Goal: Task Accomplishment & Management: Manage account settings

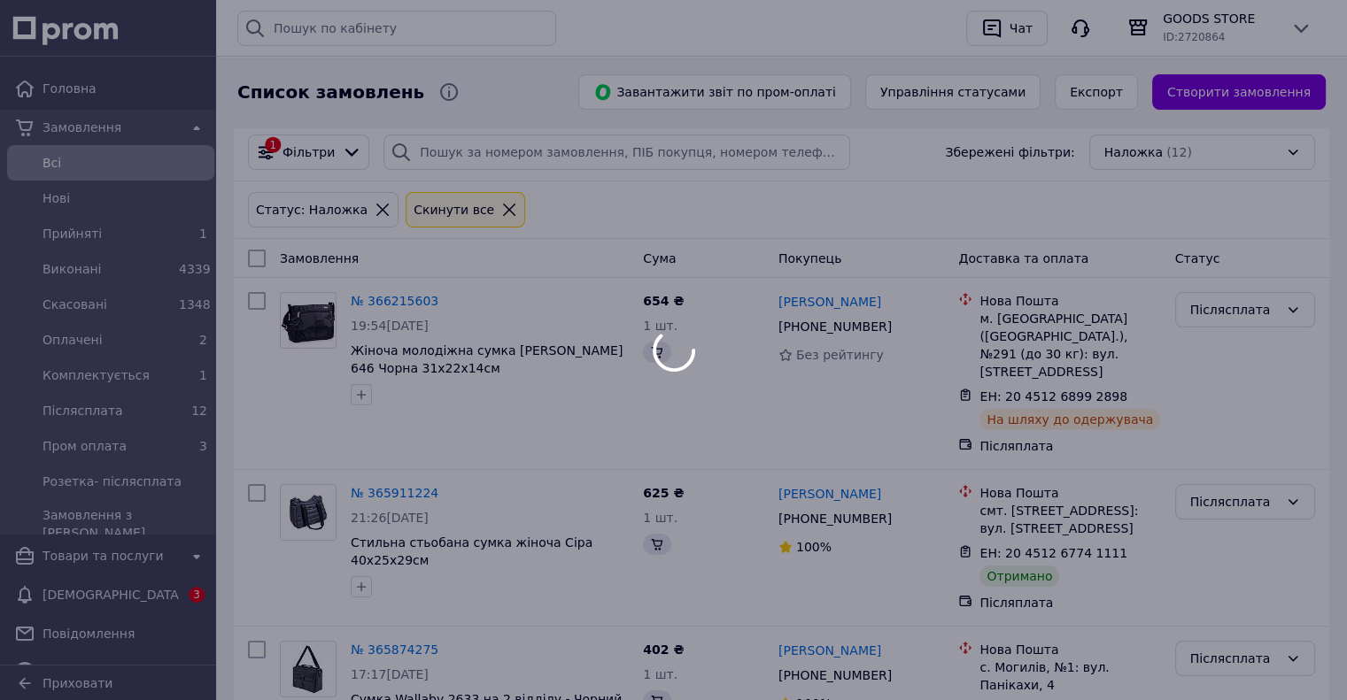
click at [133, 601] on div at bounding box center [673, 350] width 1347 height 700
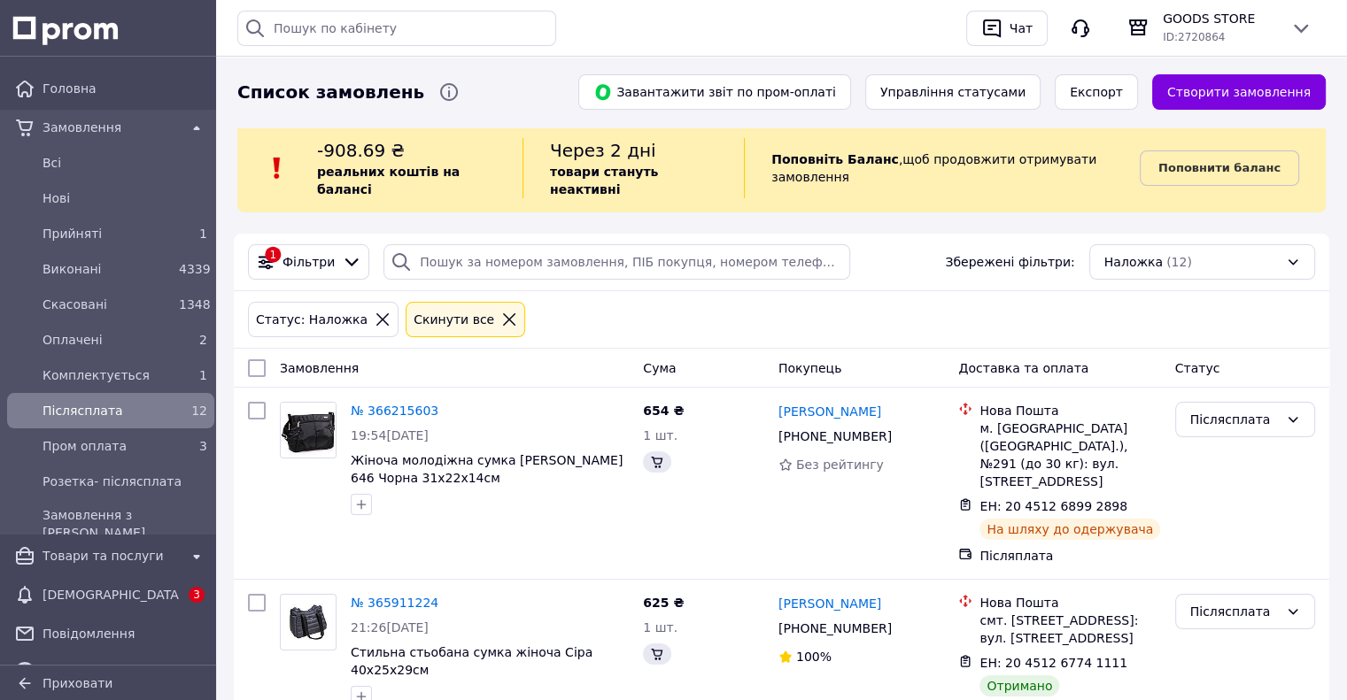
click at [148, 589] on span "[DEMOGRAPHIC_DATA]" at bounding box center [110, 595] width 136 height 18
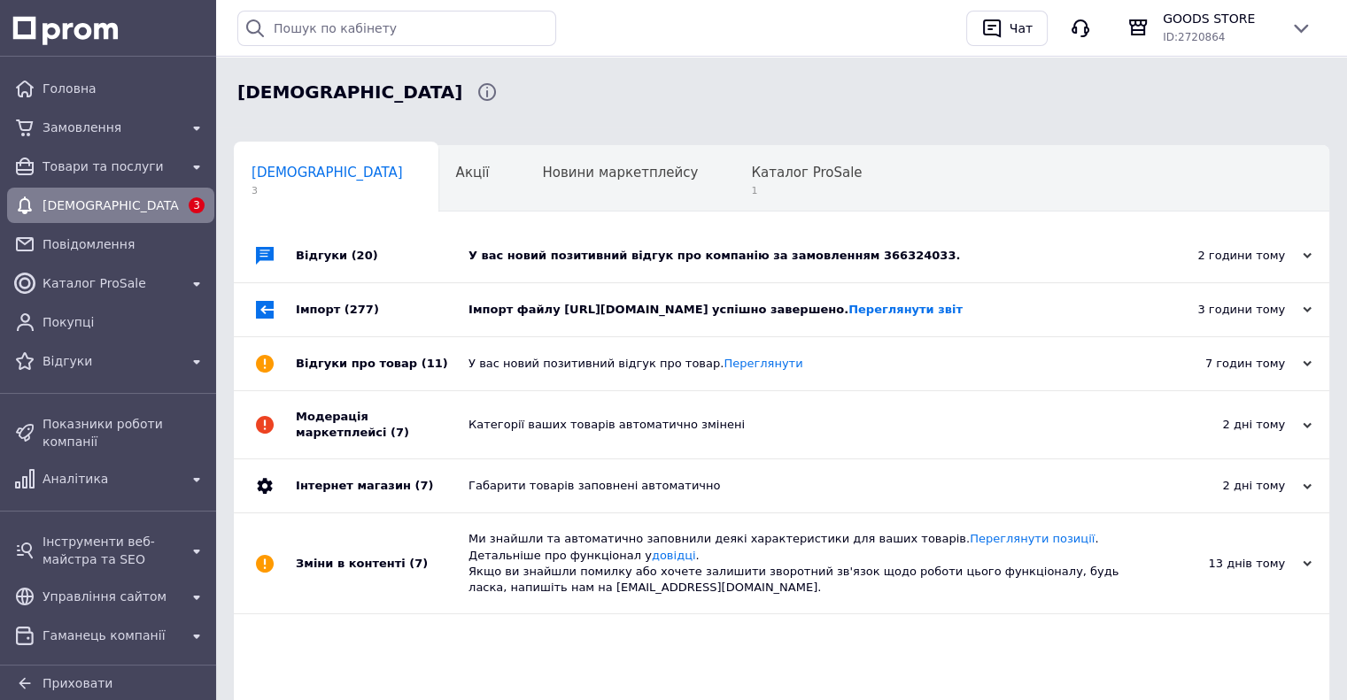
click at [587, 236] on div "У вас новий позитивний відгук про компанію за замовленням 366324033." at bounding box center [801, 255] width 666 height 53
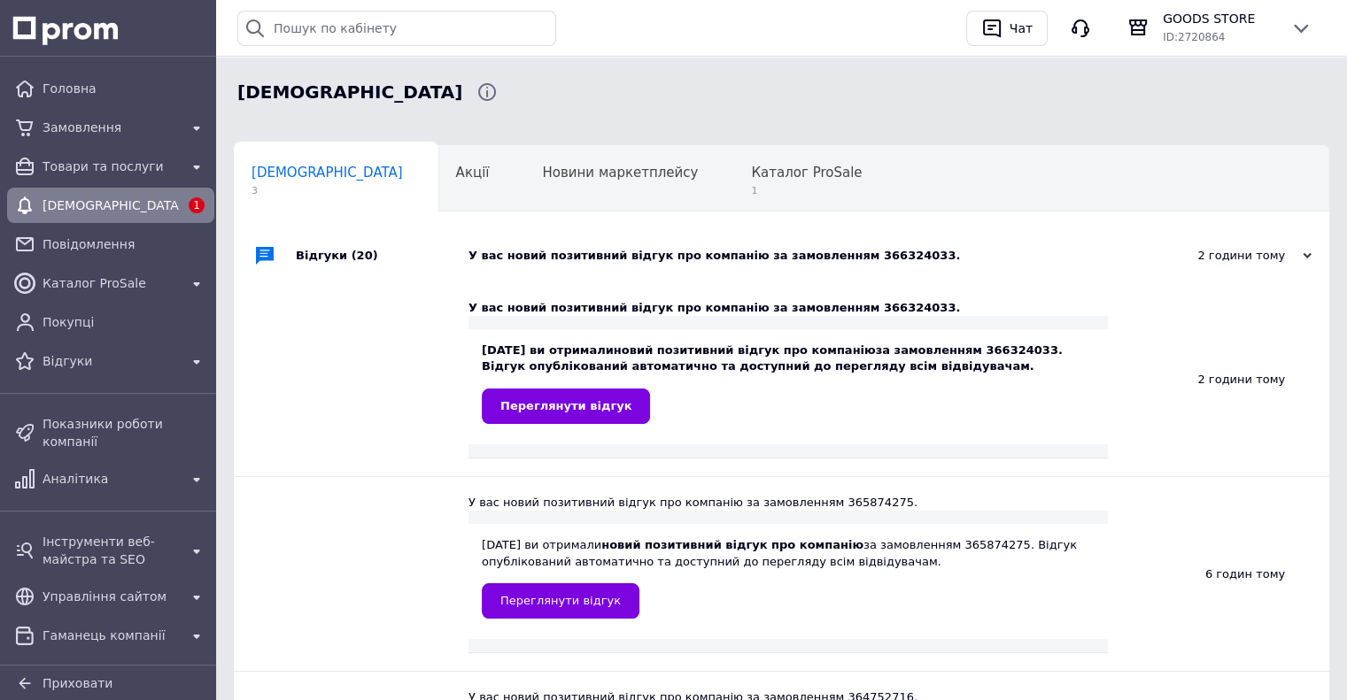
click at [681, 252] on div "У вас новий позитивний відгук про компанію за замовленням 366324033." at bounding box center [801, 256] width 666 height 16
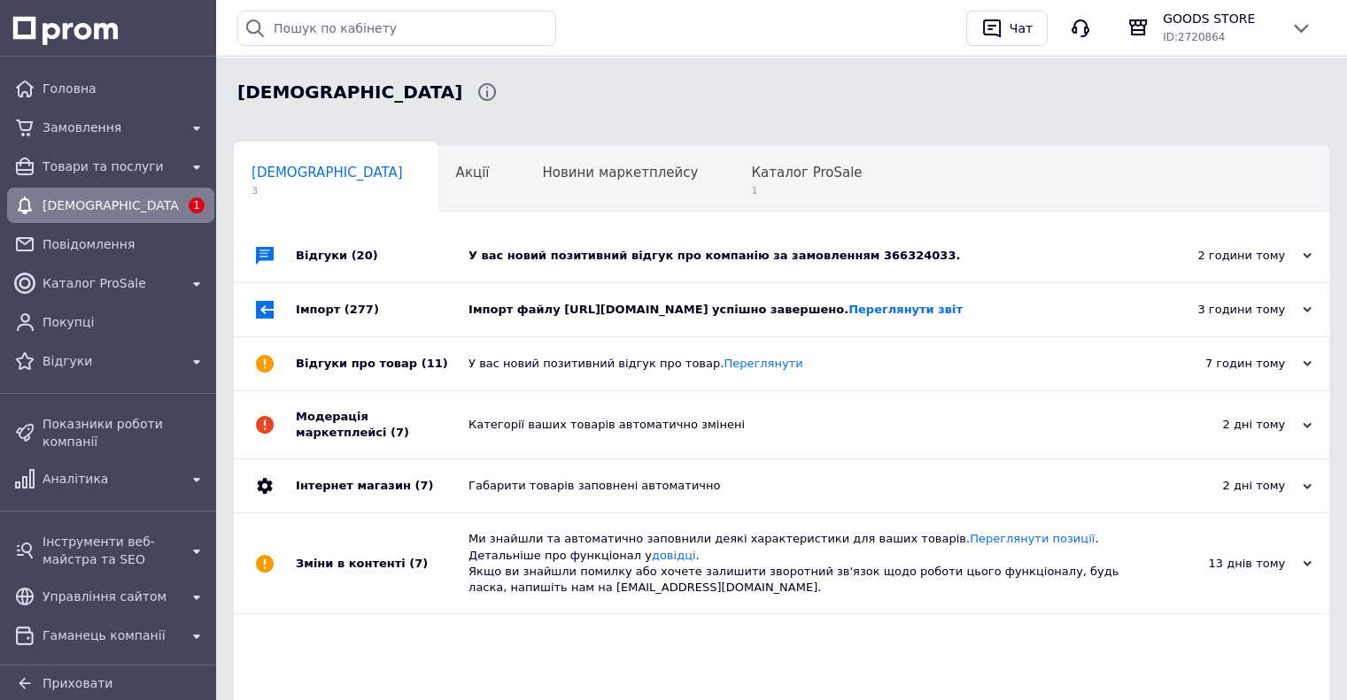
click at [676, 318] on div "Імпорт файлу https://bagsroom.com.ua/products_feed.xml?hash_tag=563bd97fafe7796…" at bounding box center [801, 310] width 666 height 16
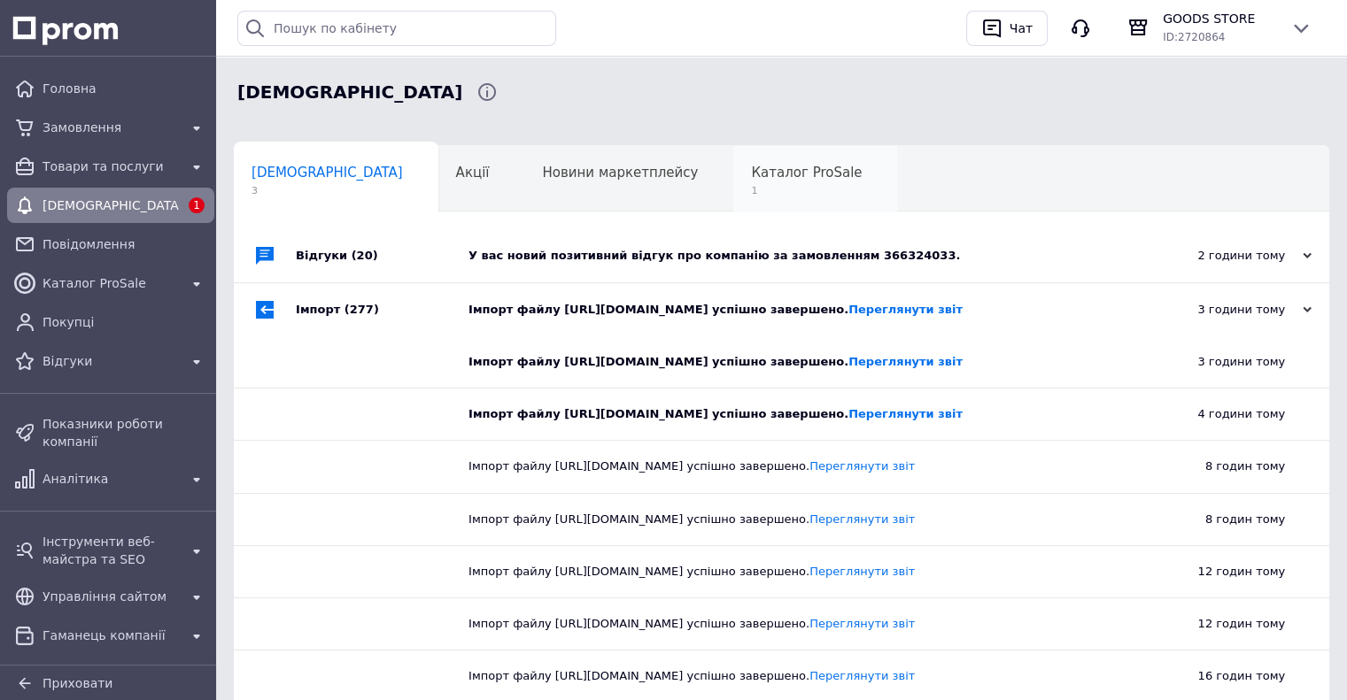
click at [733, 182] on div "Каталог ProSale 1" at bounding box center [815, 179] width 164 height 67
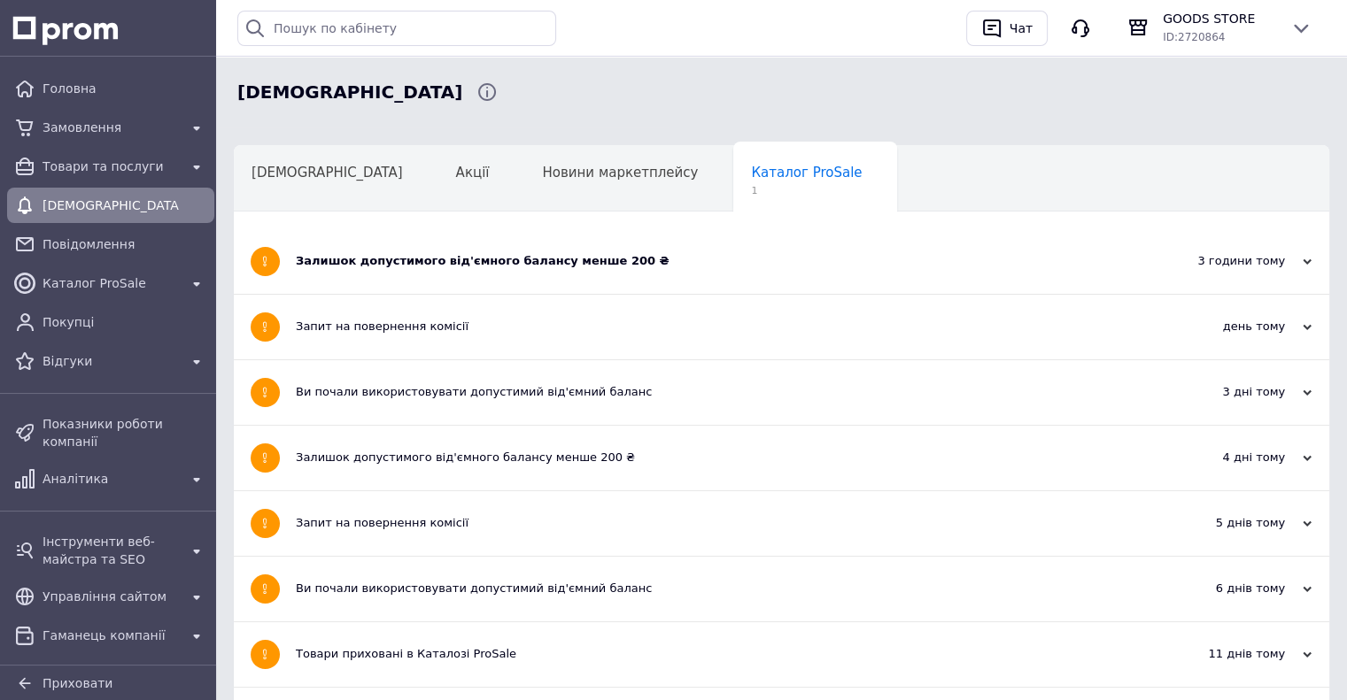
click at [584, 284] on div "Залишок допустимого від'ємного балансу менше 200 ₴" at bounding box center [715, 261] width 838 height 65
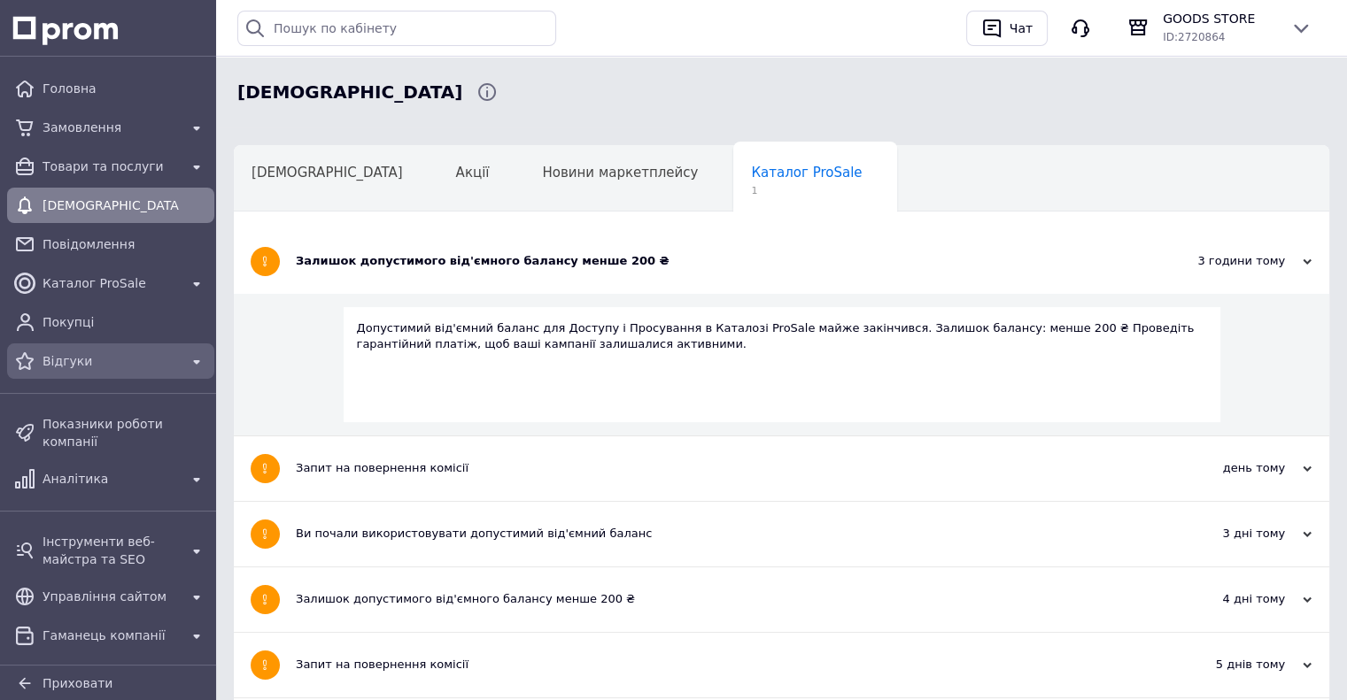
click at [97, 367] on span "Відгуки" at bounding box center [110, 361] width 136 height 18
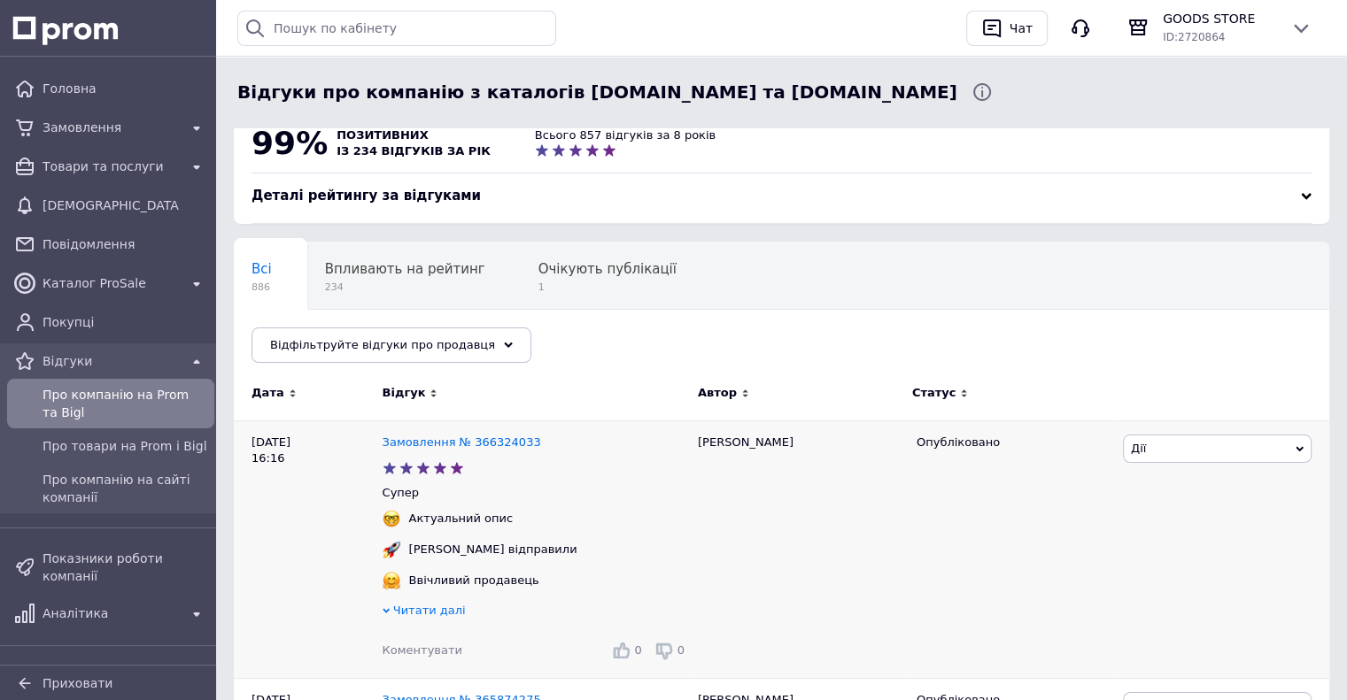
scroll to position [89, 0]
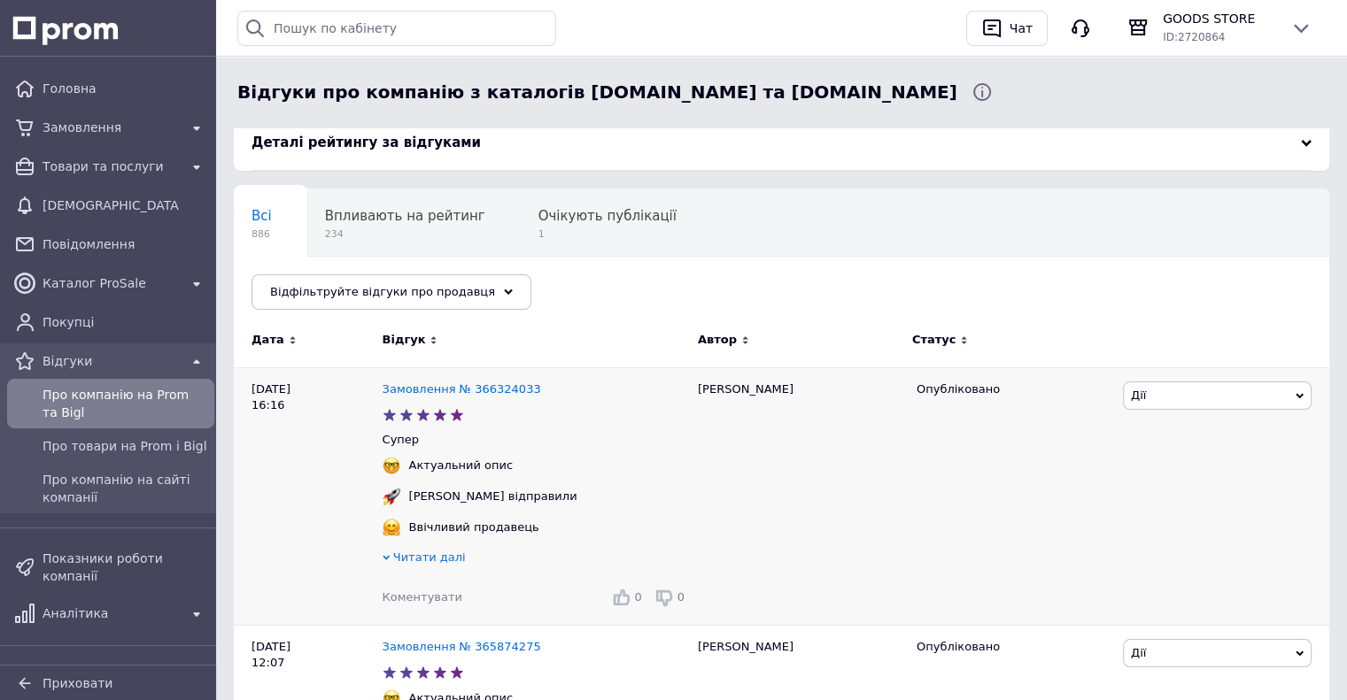
click at [412, 562] on span "Читати далі" at bounding box center [429, 557] width 73 height 13
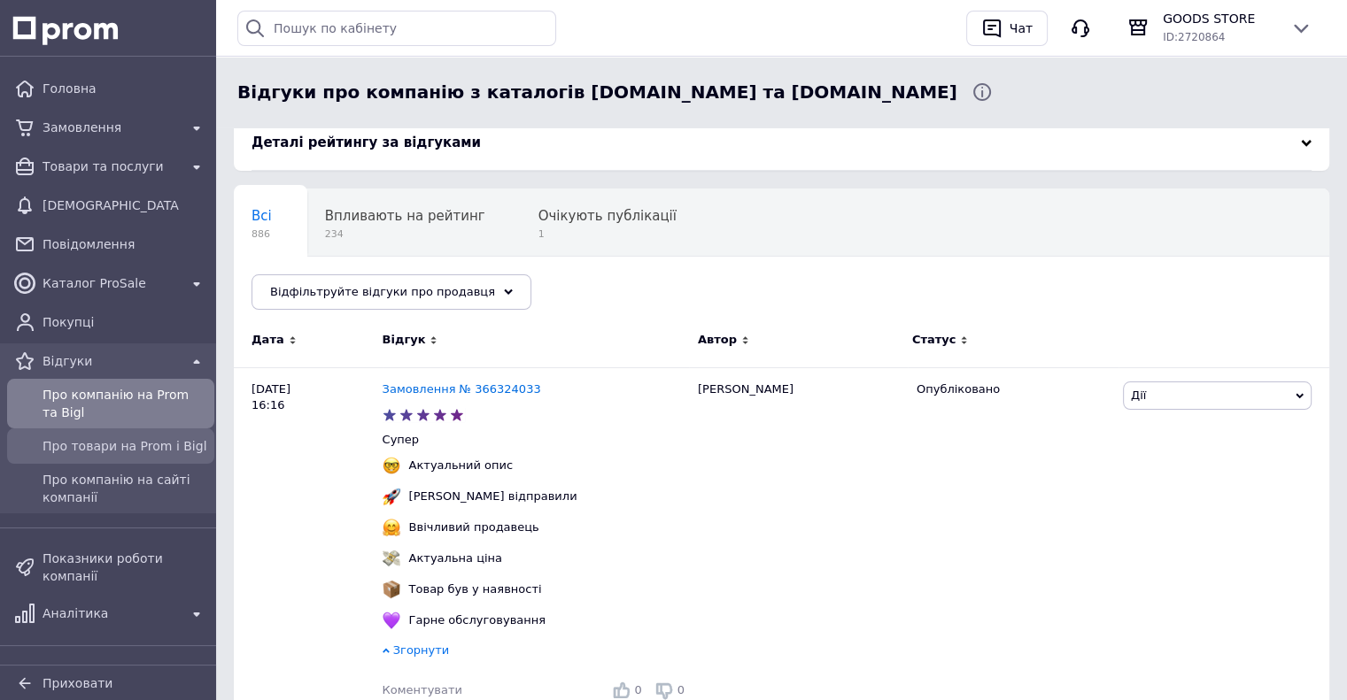
click at [143, 443] on span "Про товари на Prom і Bigl" at bounding box center [124, 446] width 165 height 18
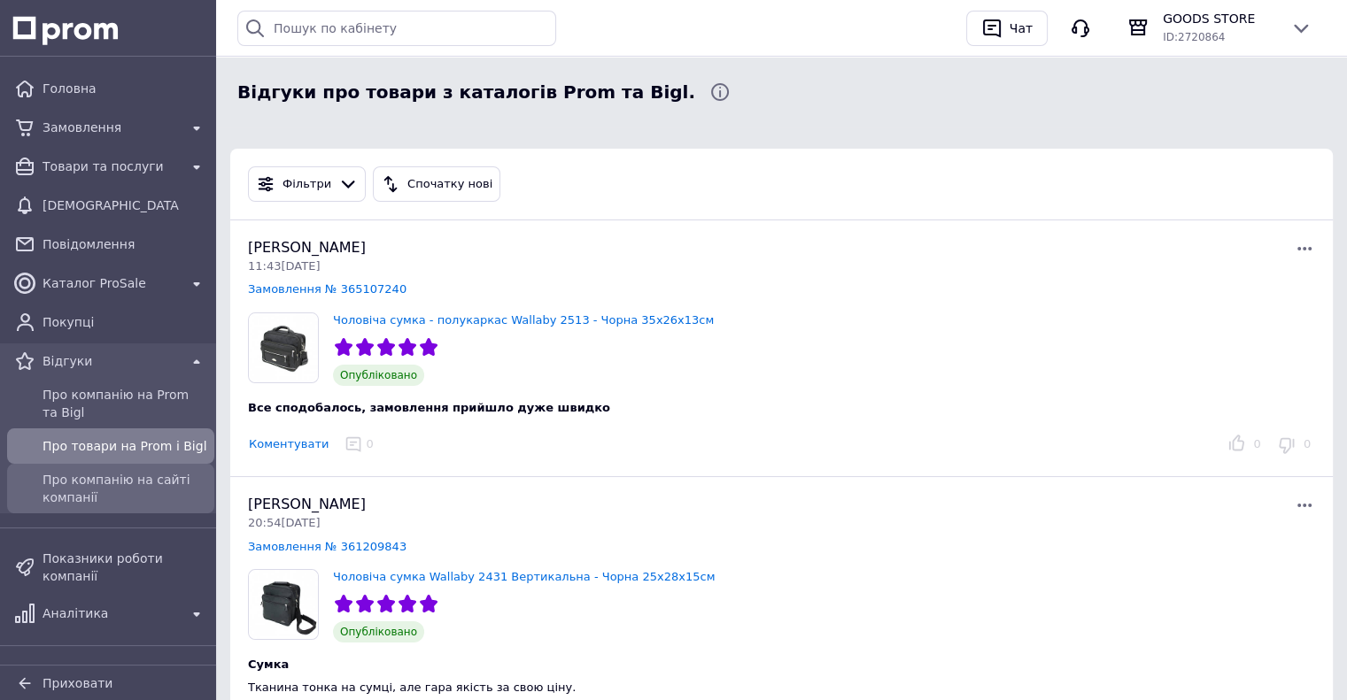
click at [121, 477] on span "Про компанію на сайті компанії" at bounding box center [124, 488] width 165 height 35
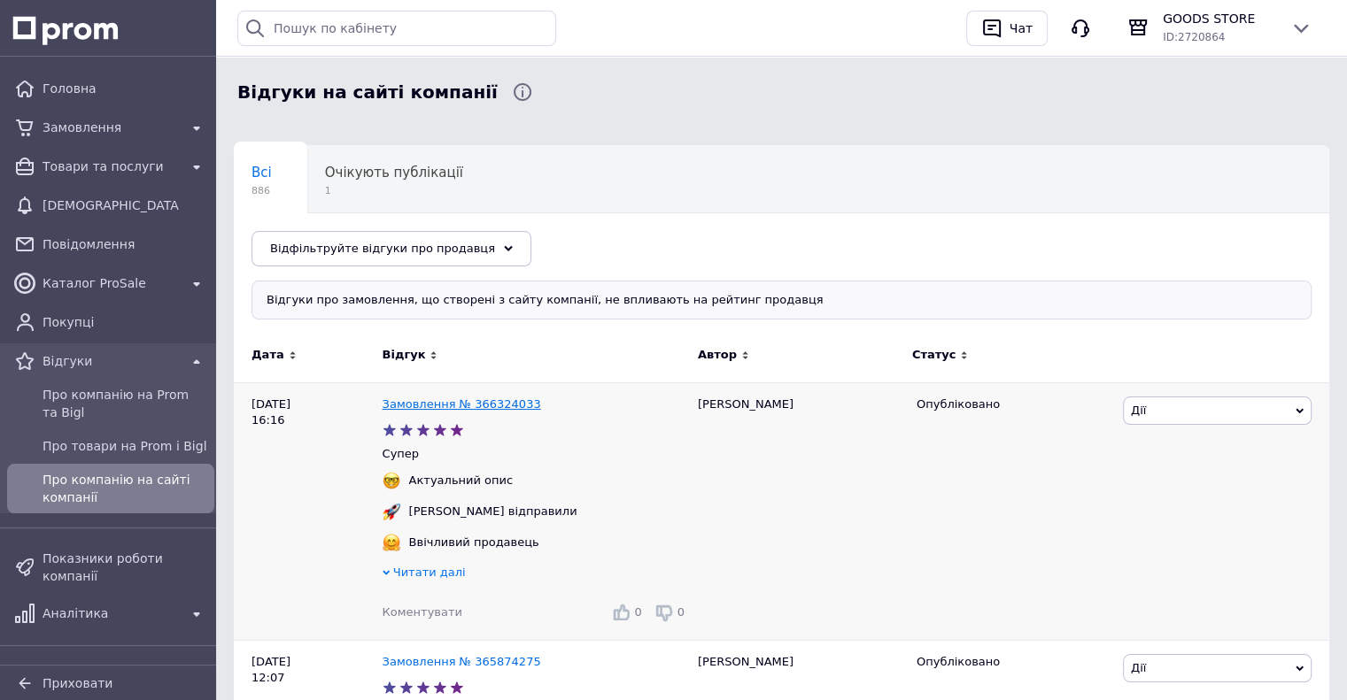
click at [421, 403] on link "Замовлення № 366324033" at bounding box center [461, 404] width 158 height 13
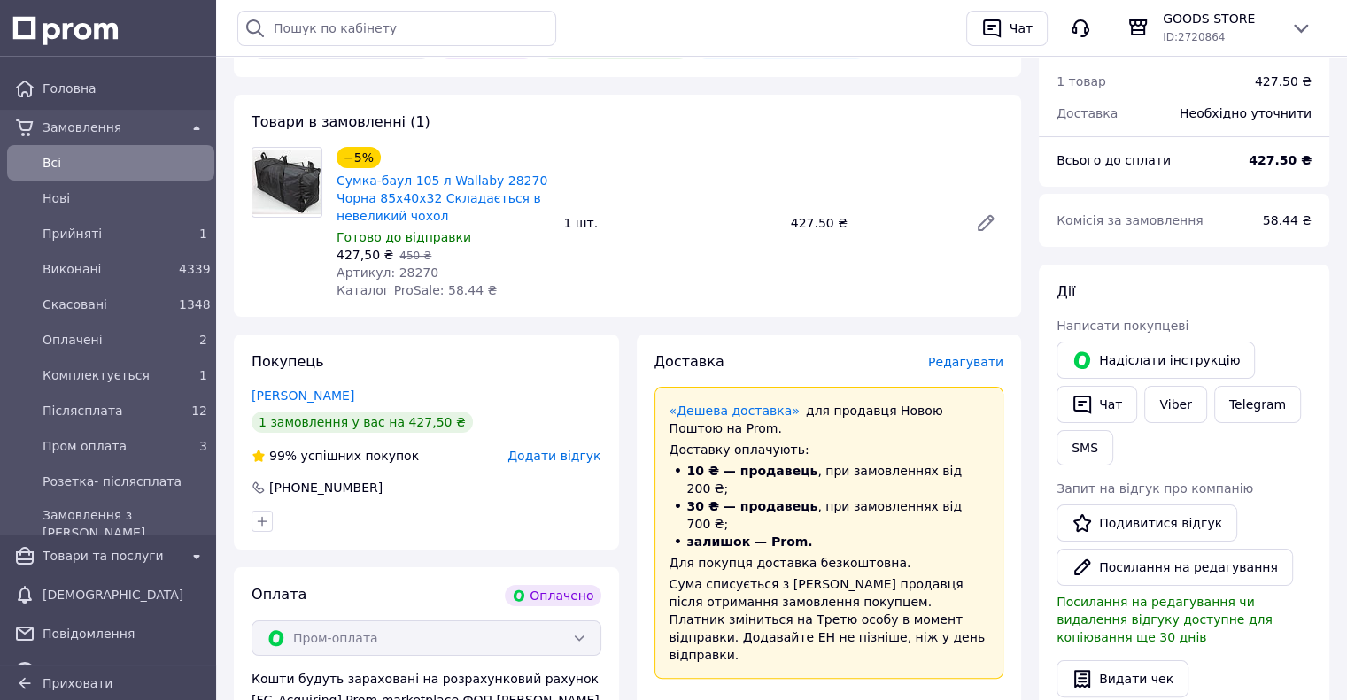
scroll to position [177, 0]
click at [144, 323] on link "Оплачені 2" at bounding box center [110, 339] width 221 height 35
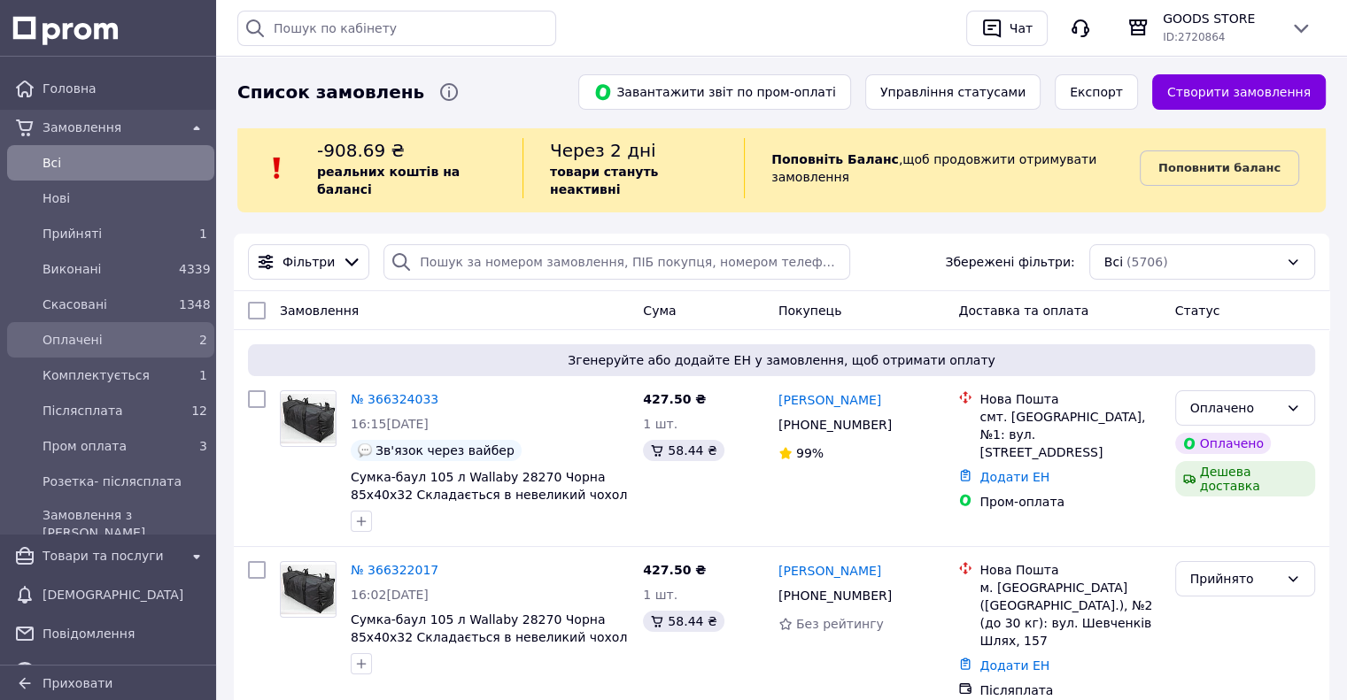
click at [183, 333] on div "2" at bounding box center [193, 340] width 28 height 18
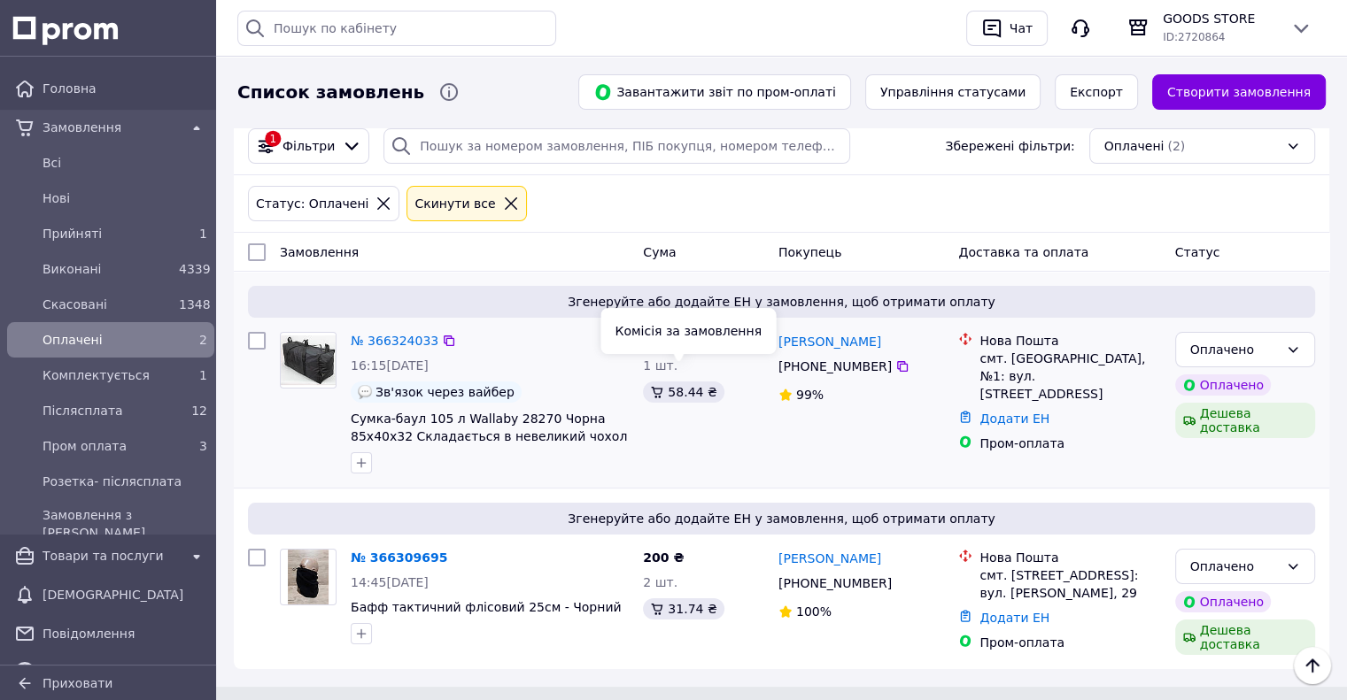
scroll to position [117, 0]
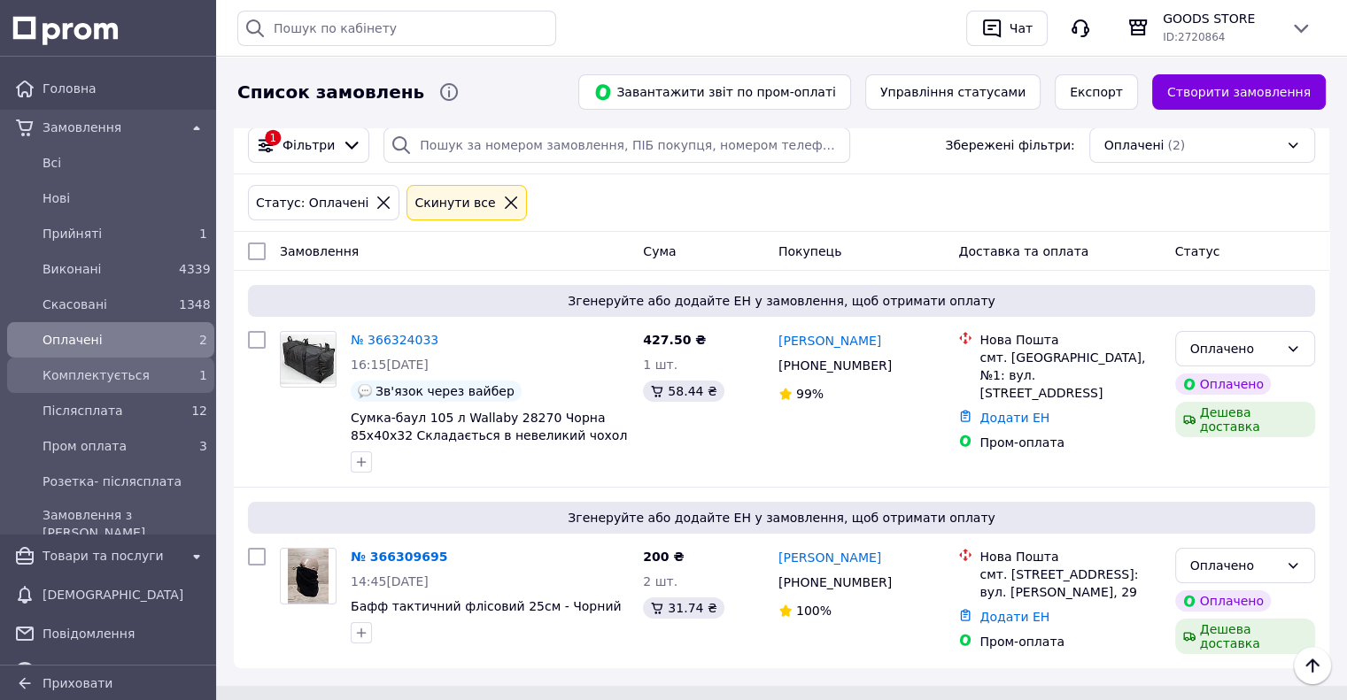
click at [177, 359] on link "Комплектується 1" at bounding box center [110, 375] width 221 height 35
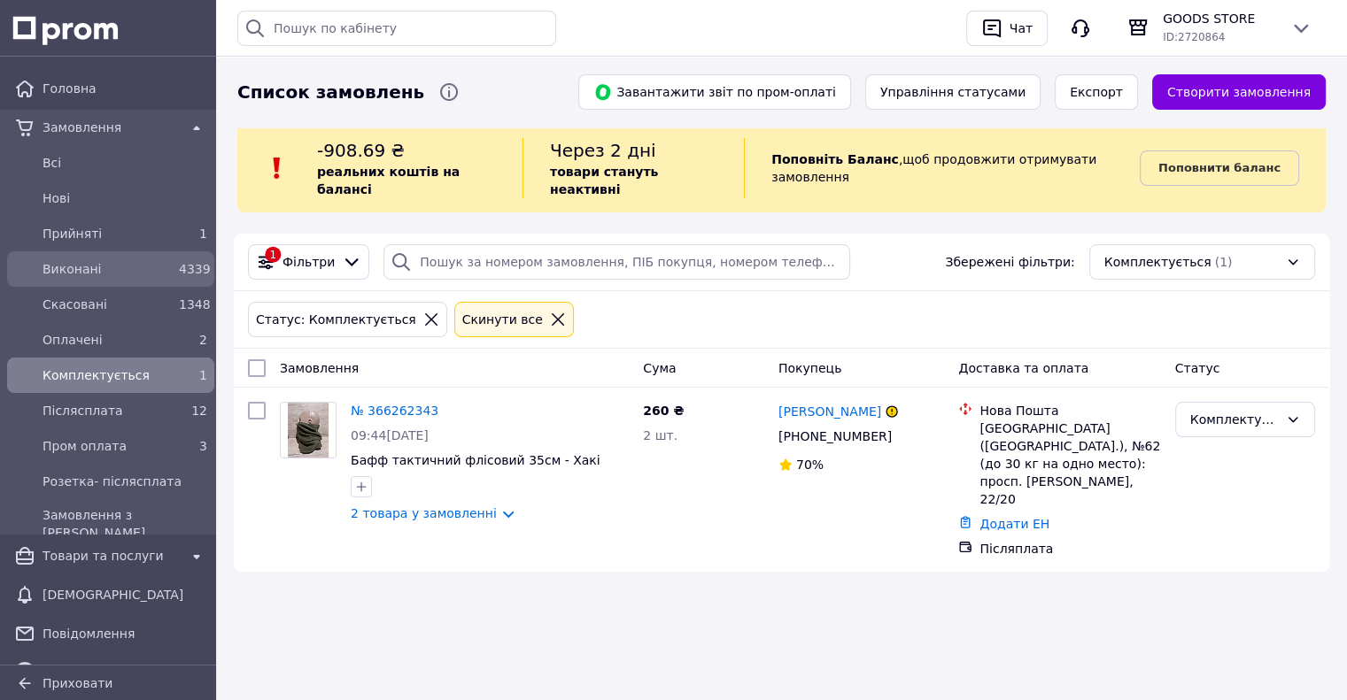
click at [177, 251] on link "Виконані 4339" at bounding box center [110, 268] width 221 height 35
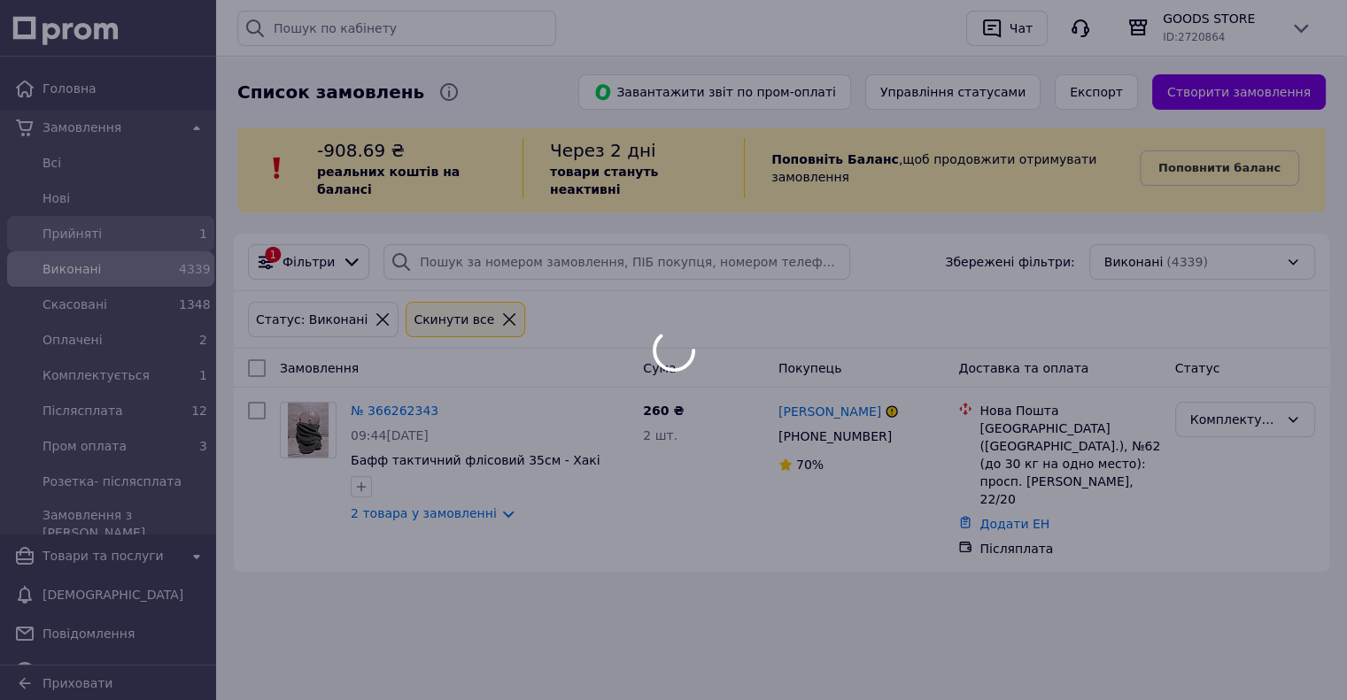
click at [167, 235] on div at bounding box center [673, 350] width 1347 height 700
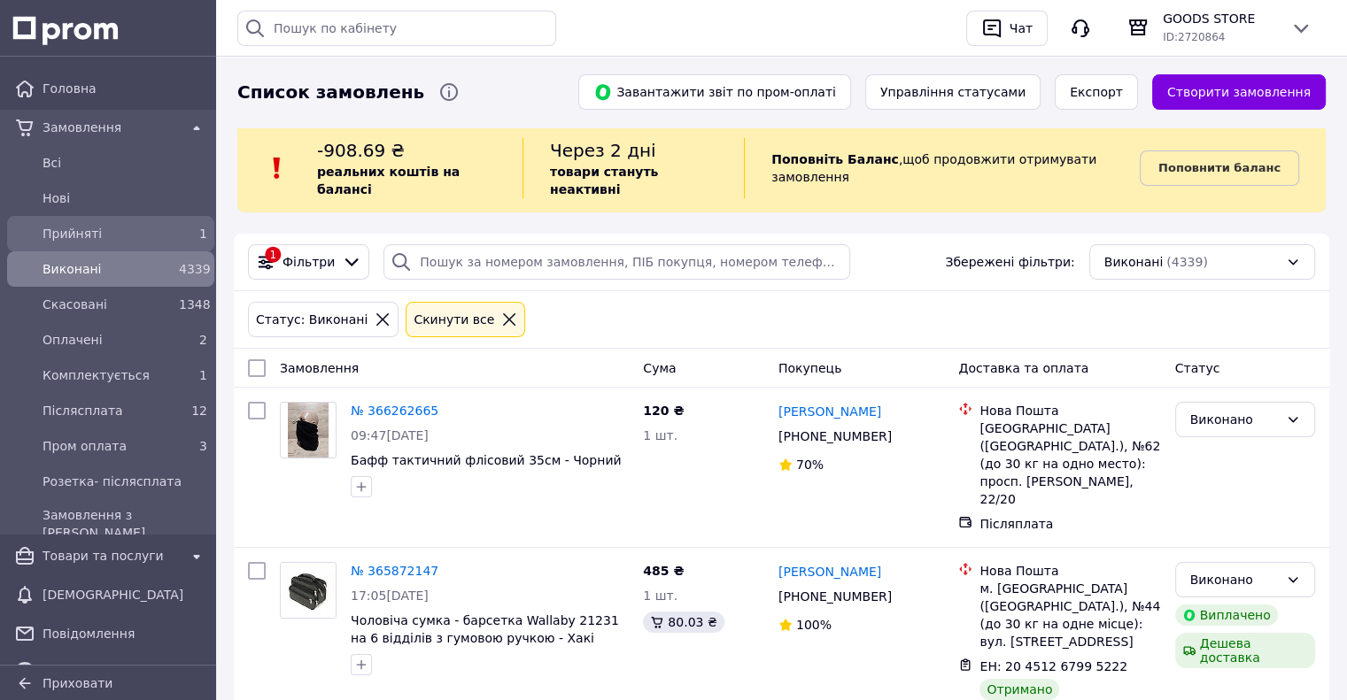
click at [167, 235] on div "Прийняті" at bounding box center [107, 233] width 136 height 25
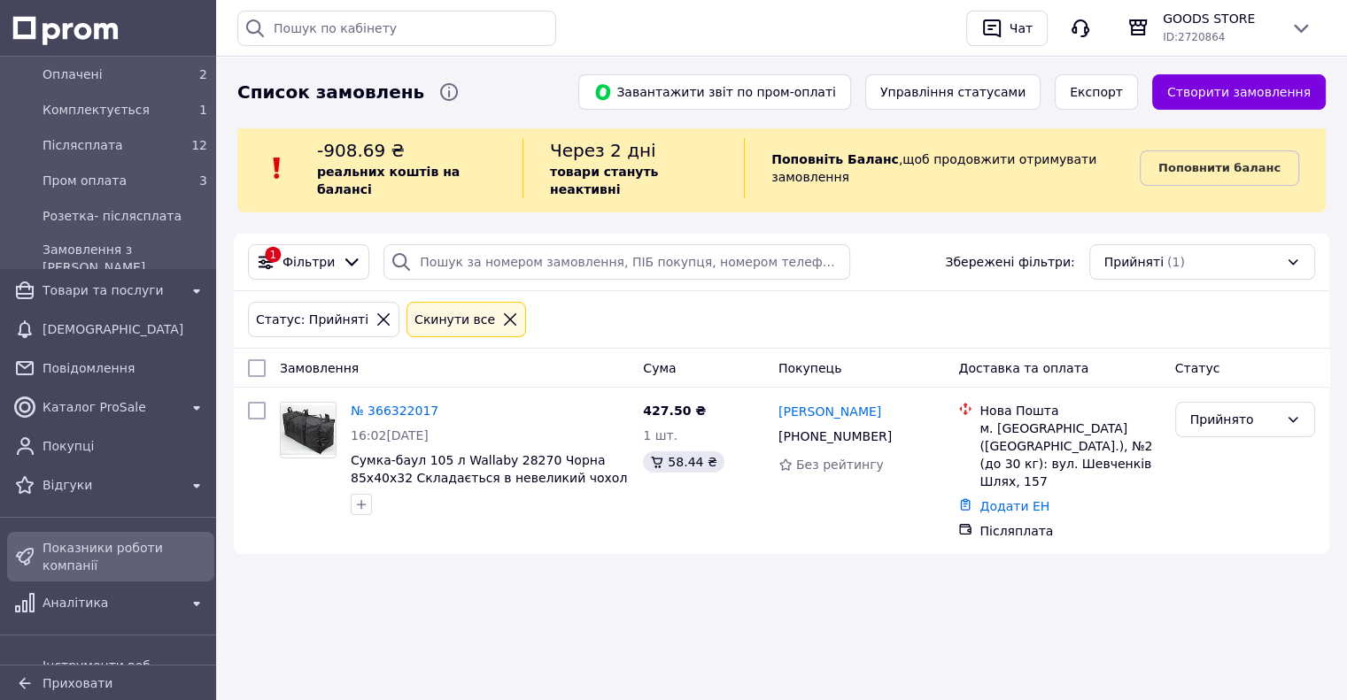
click at [121, 557] on span "Показники роботи компанії" at bounding box center [124, 556] width 165 height 35
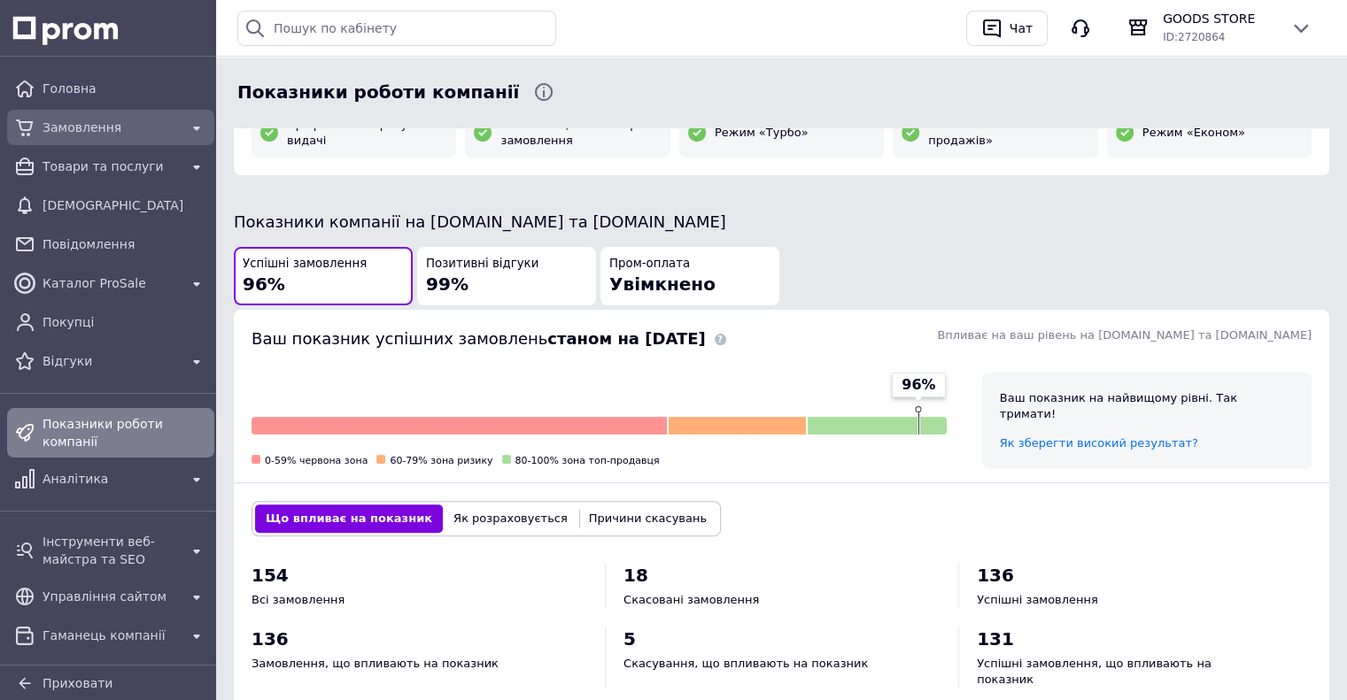
click at [73, 127] on span "Замовлення" at bounding box center [110, 128] width 136 height 18
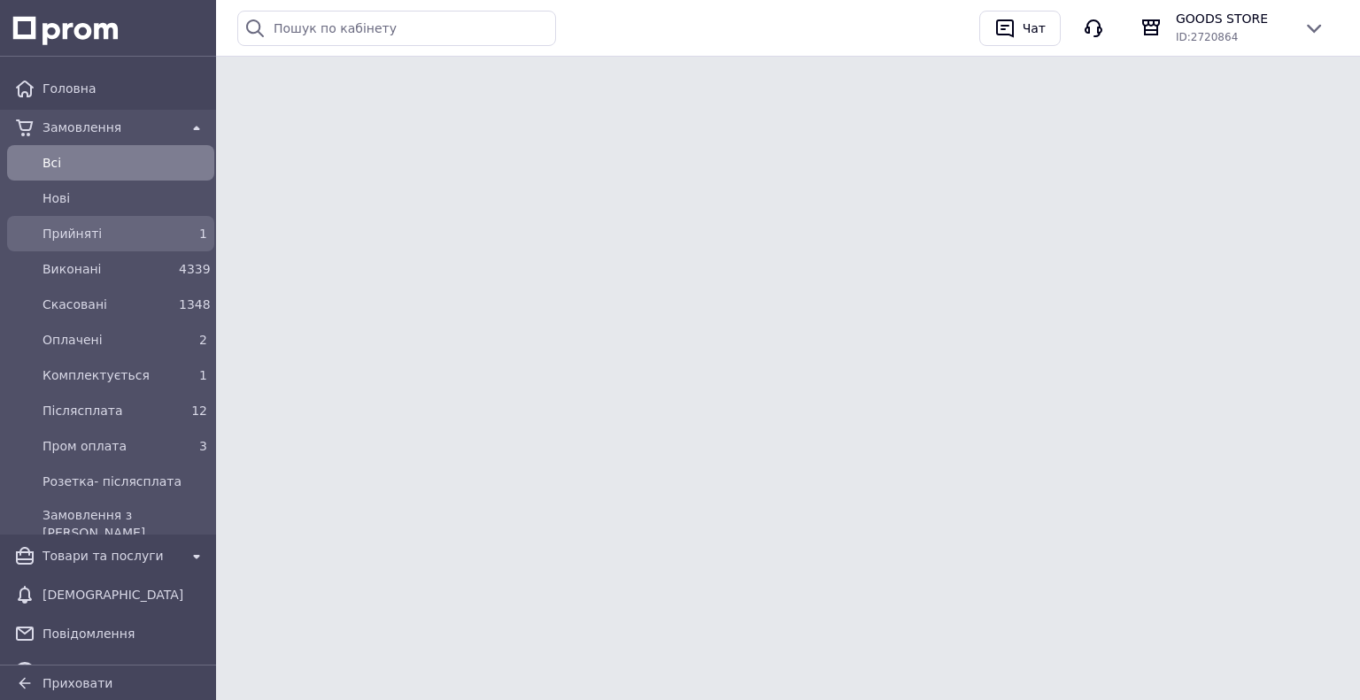
click at [110, 249] on link "Прийняті 1" at bounding box center [110, 233] width 221 height 35
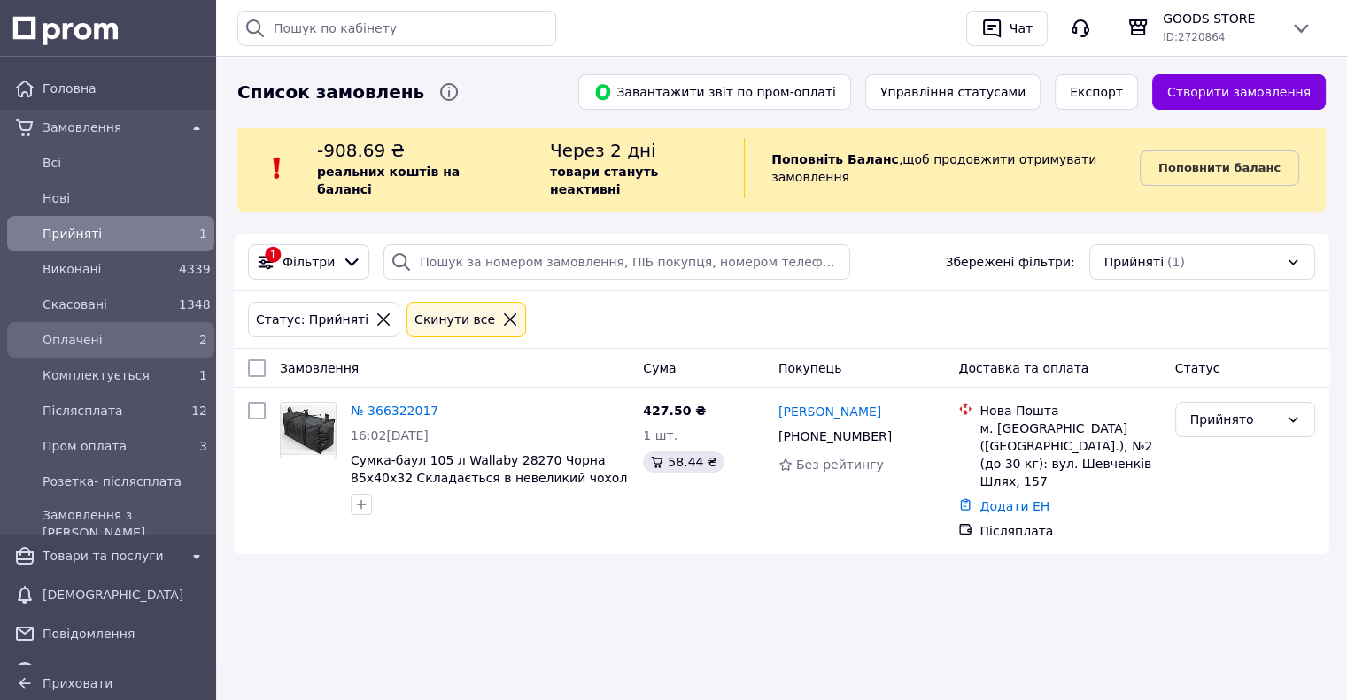
click at [162, 355] on link "Оплачені 2" at bounding box center [110, 339] width 221 height 35
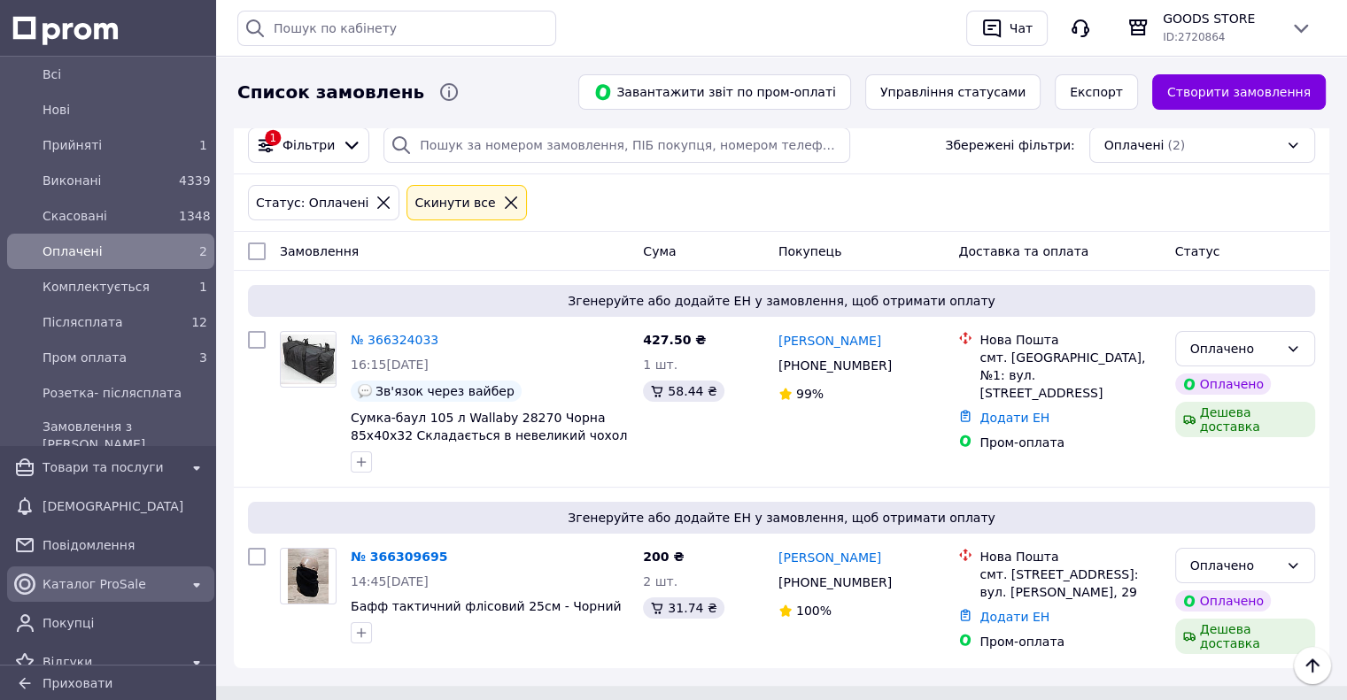
scroll to position [177, 0]
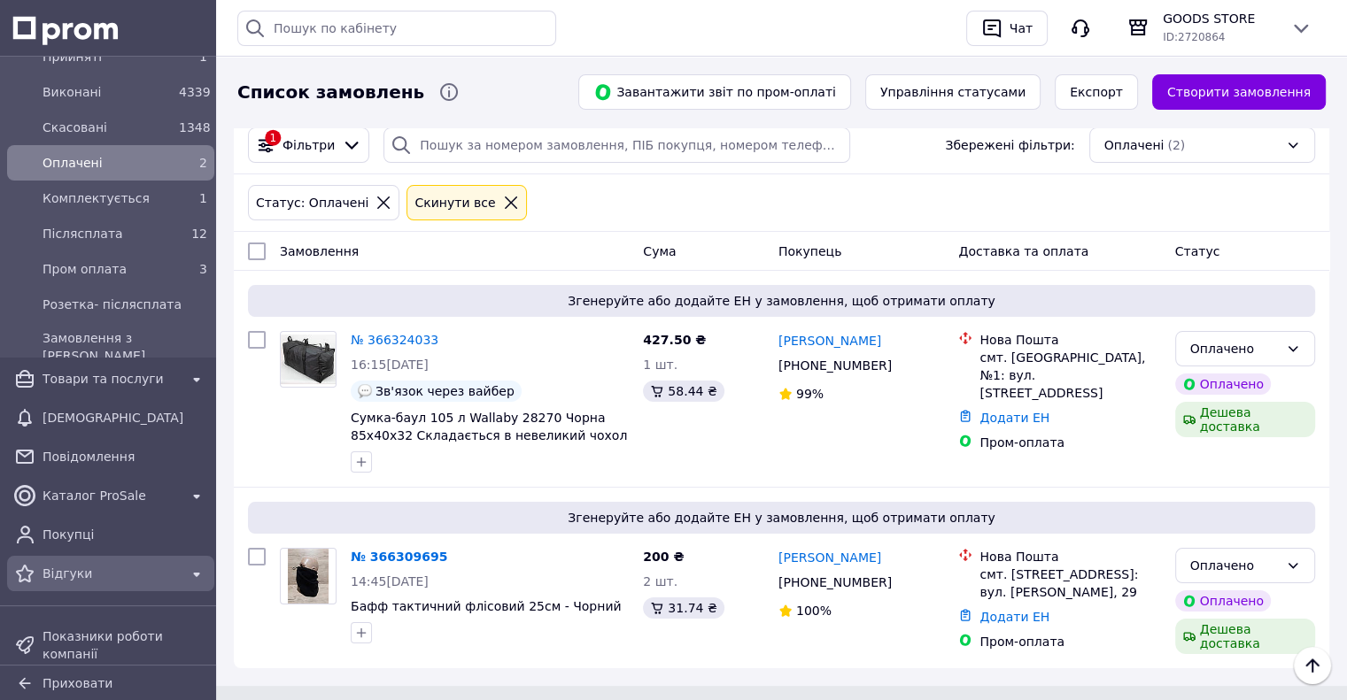
click at [78, 570] on span "Відгуки" at bounding box center [110, 574] width 136 height 18
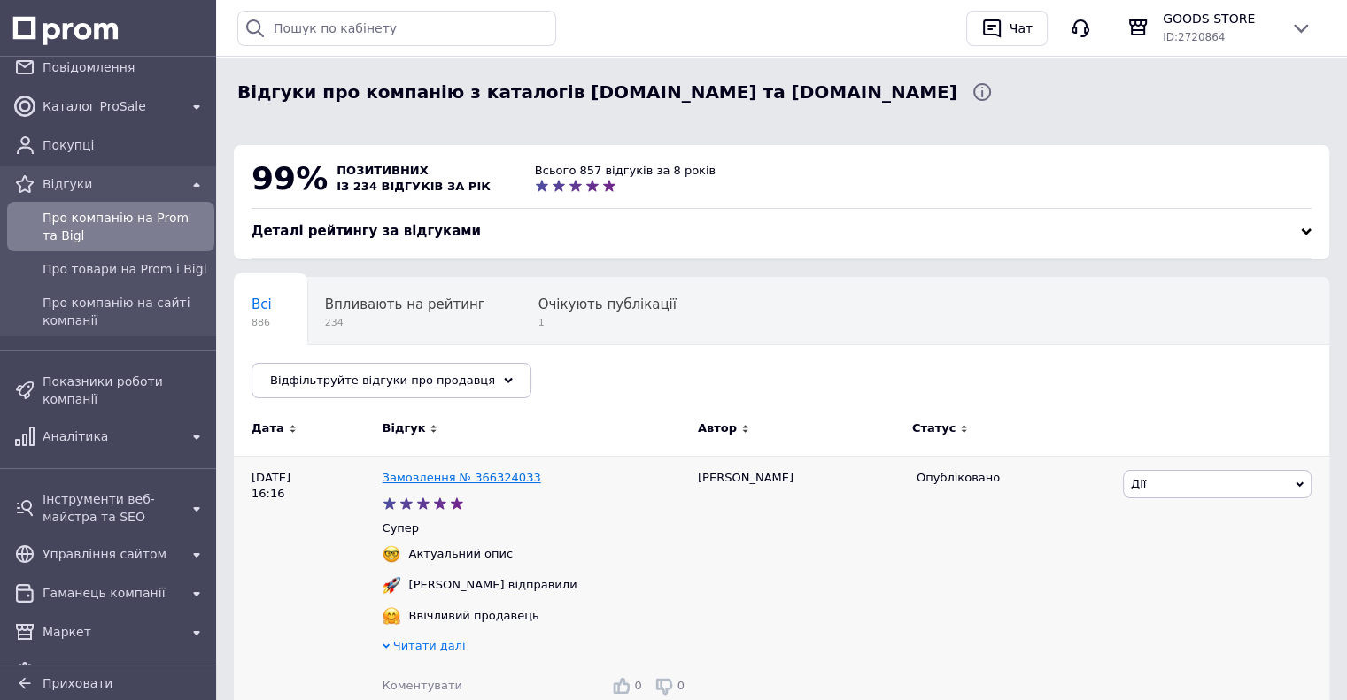
click at [483, 479] on link "Замовлення № 366324033" at bounding box center [461, 477] width 158 height 13
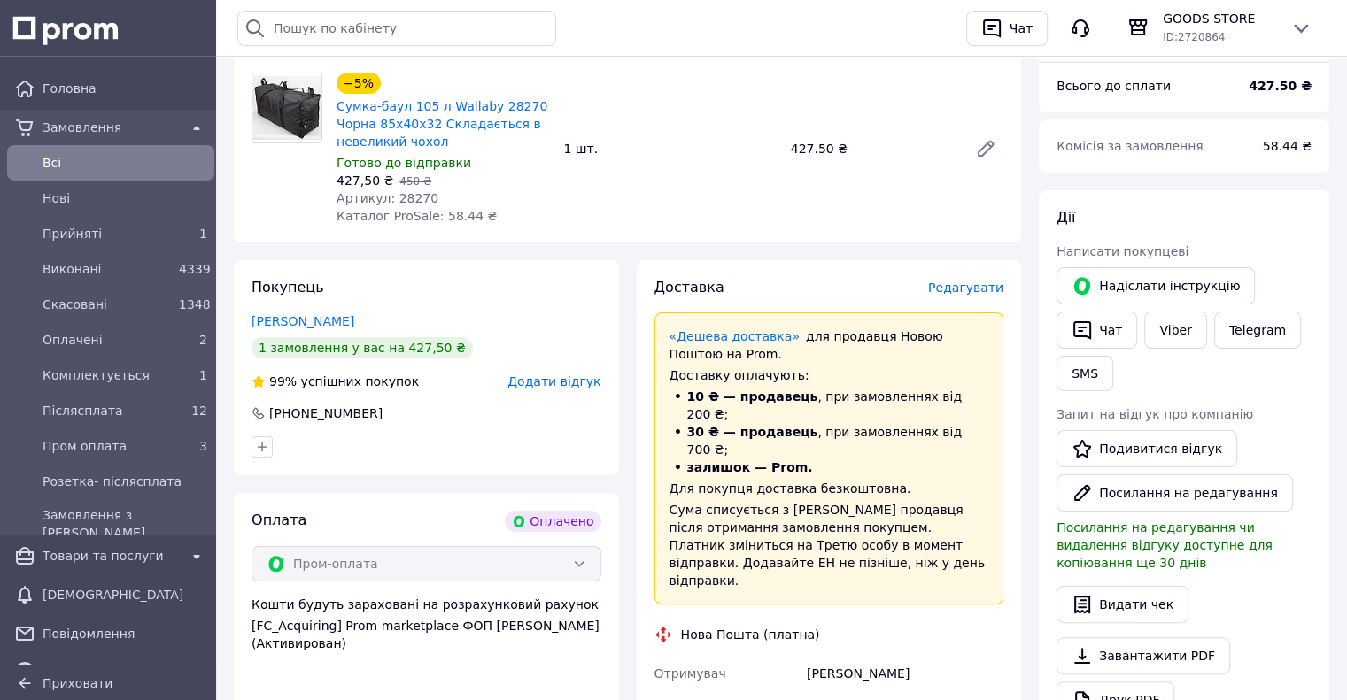
scroll to position [177, 0]
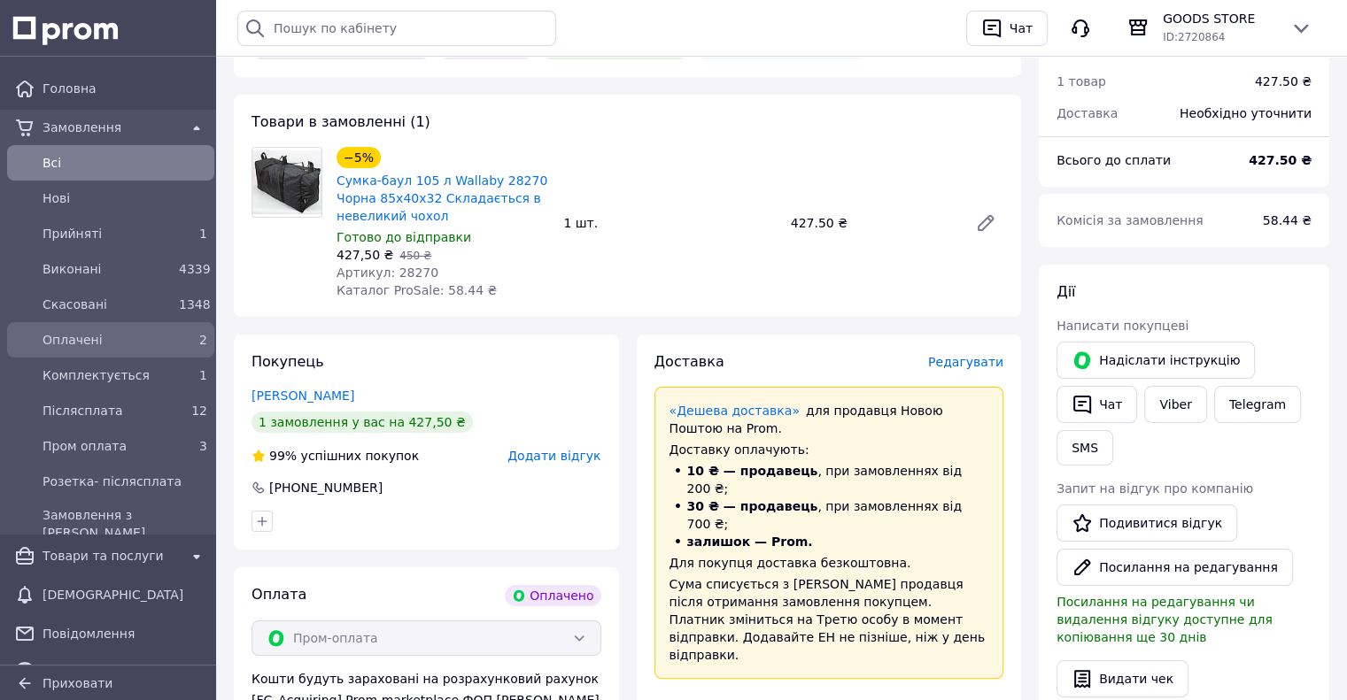
click at [102, 336] on span "Оплачені" at bounding box center [106, 340] width 129 height 18
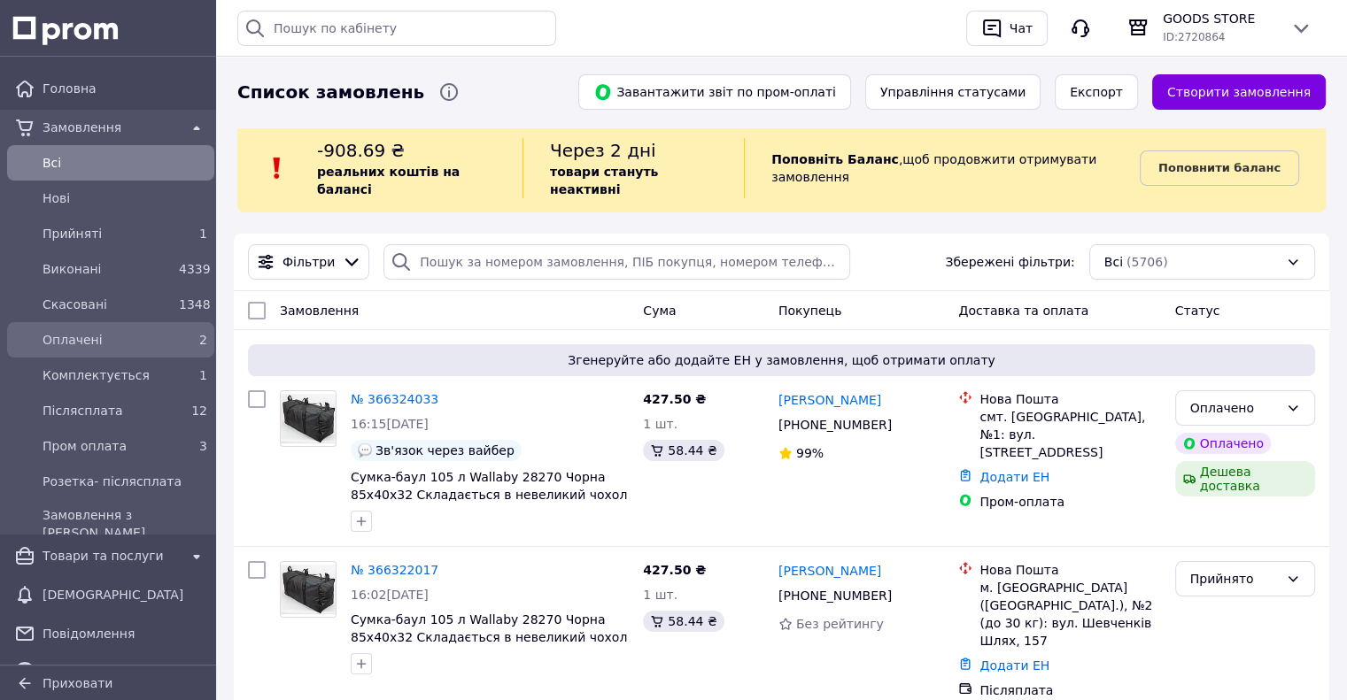
click at [156, 328] on div "Оплачені" at bounding box center [107, 340] width 136 height 25
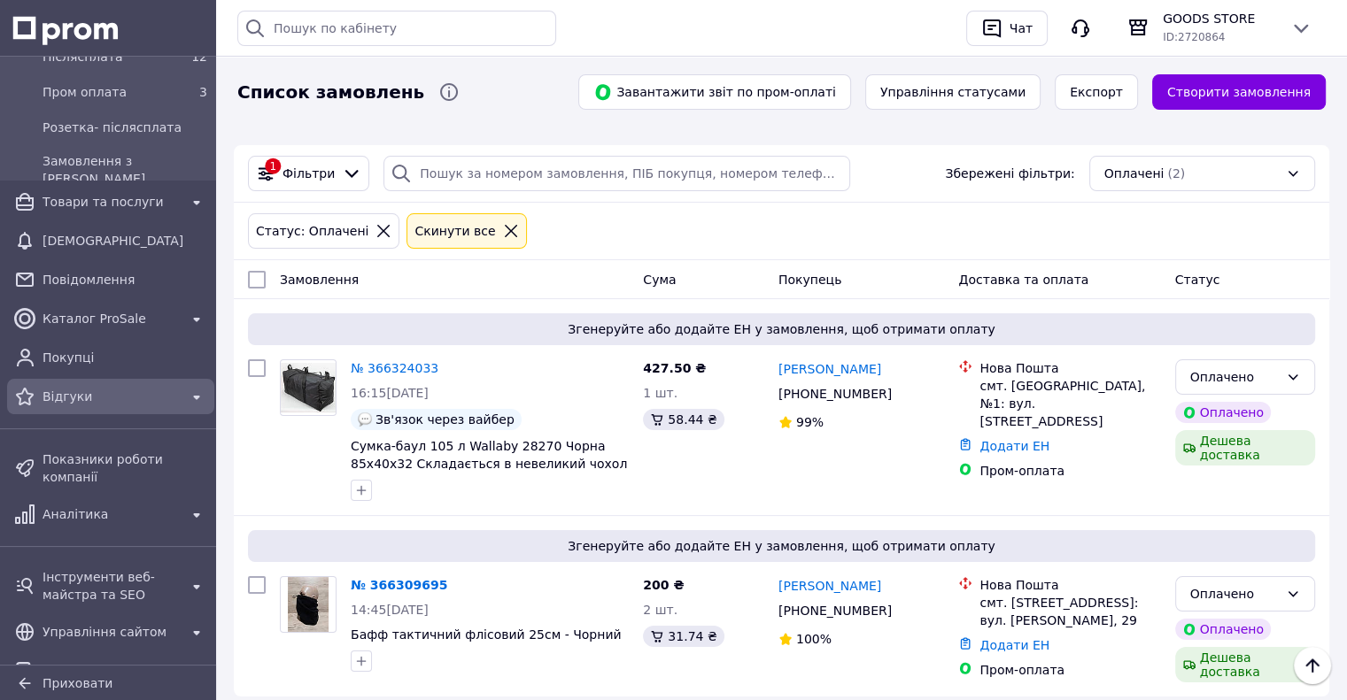
scroll to position [443, 0]
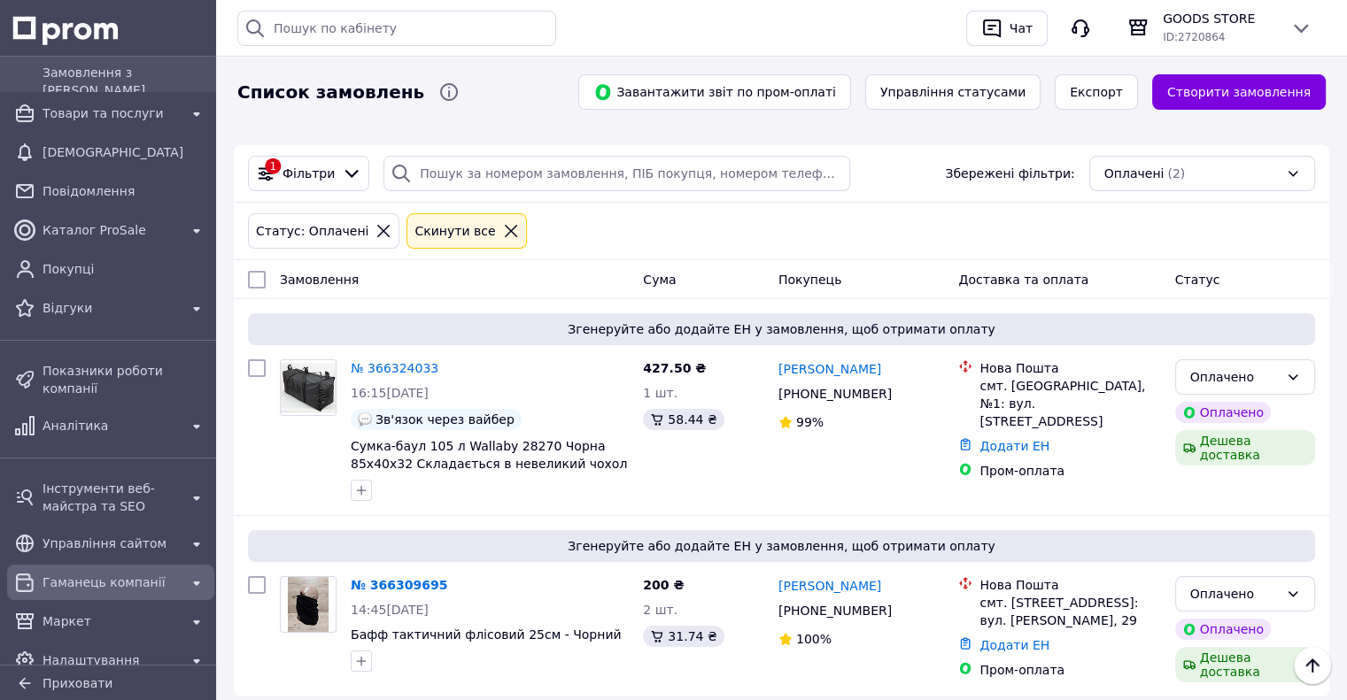
click at [104, 574] on span "Гаманець компанії" at bounding box center [110, 583] width 136 height 18
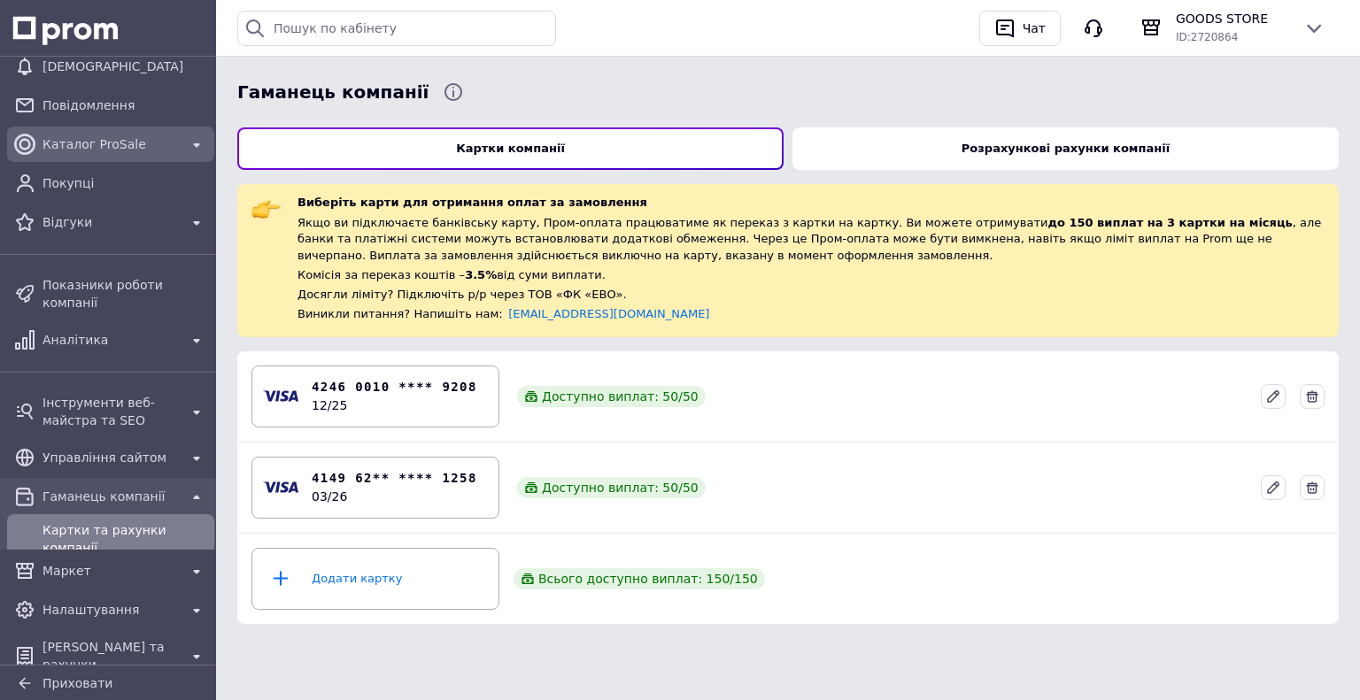
click at [92, 142] on span "Каталог ProSale" at bounding box center [110, 144] width 136 height 18
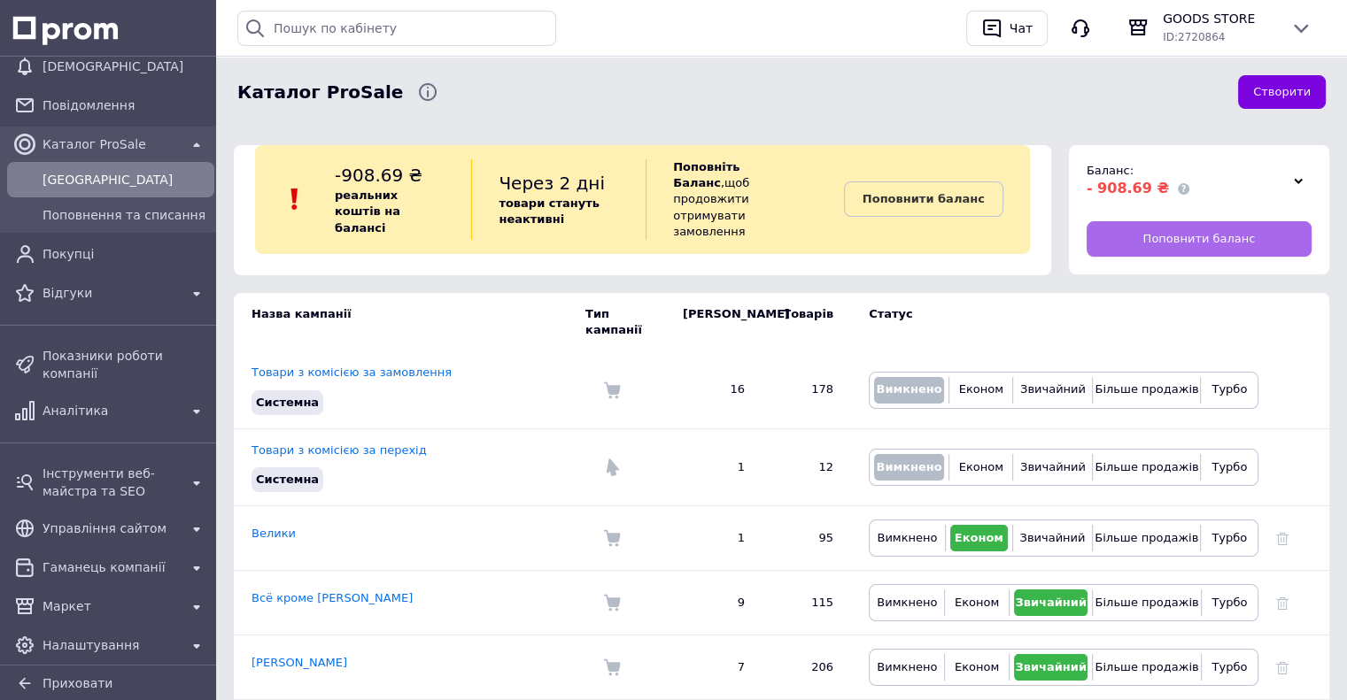
click at [1128, 231] on link "Поповнити баланс" at bounding box center [1198, 238] width 225 height 35
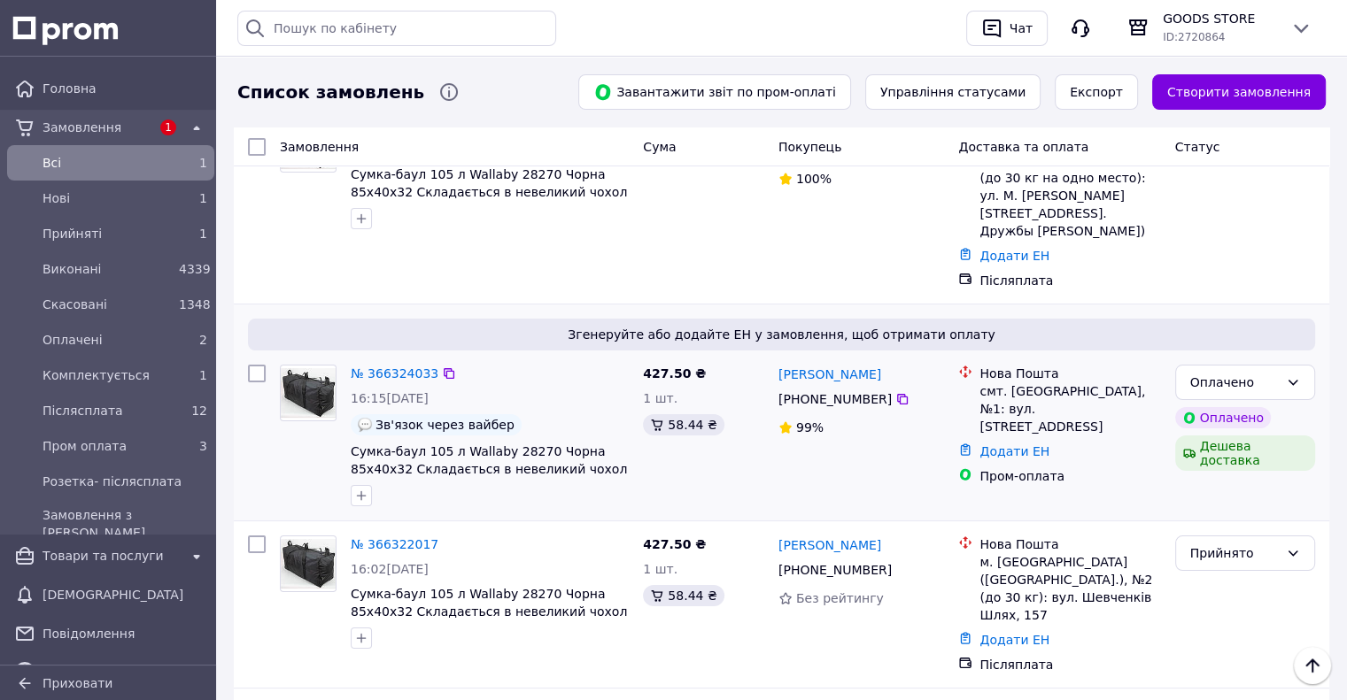
scroll to position [89, 0]
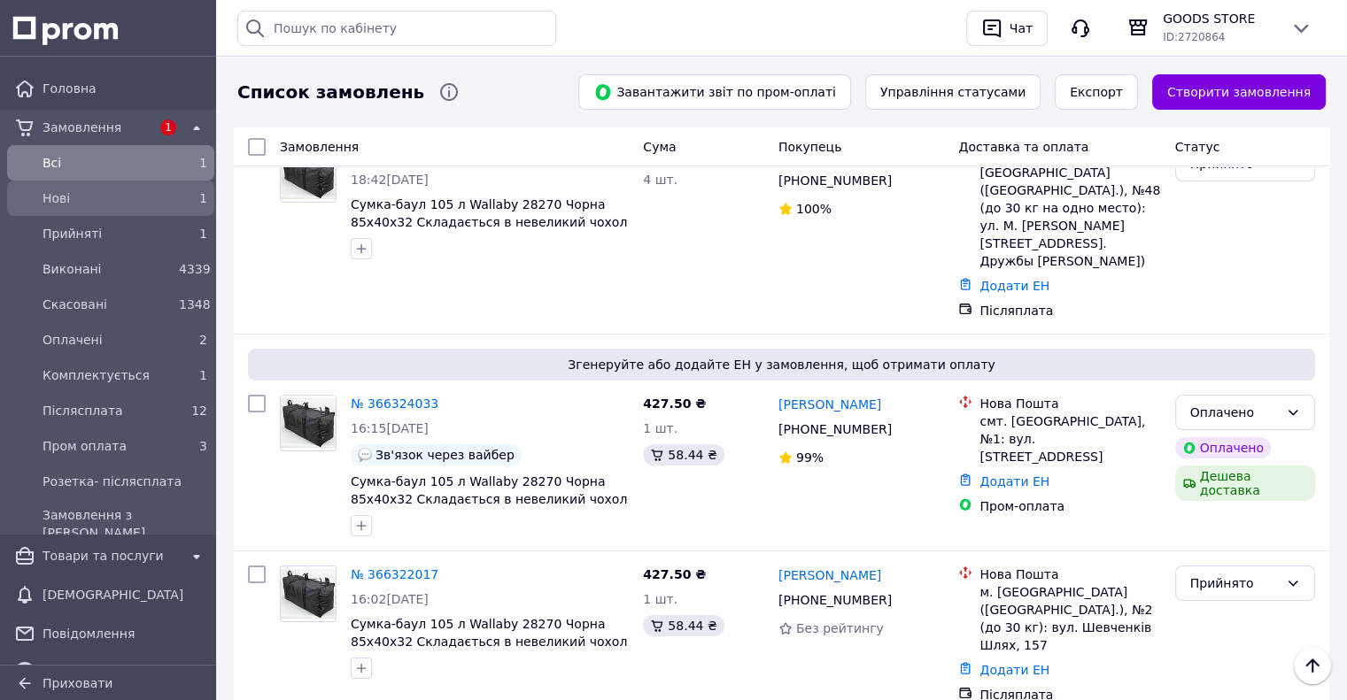
click at [127, 190] on span "Нові" at bounding box center [106, 198] width 129 height 18
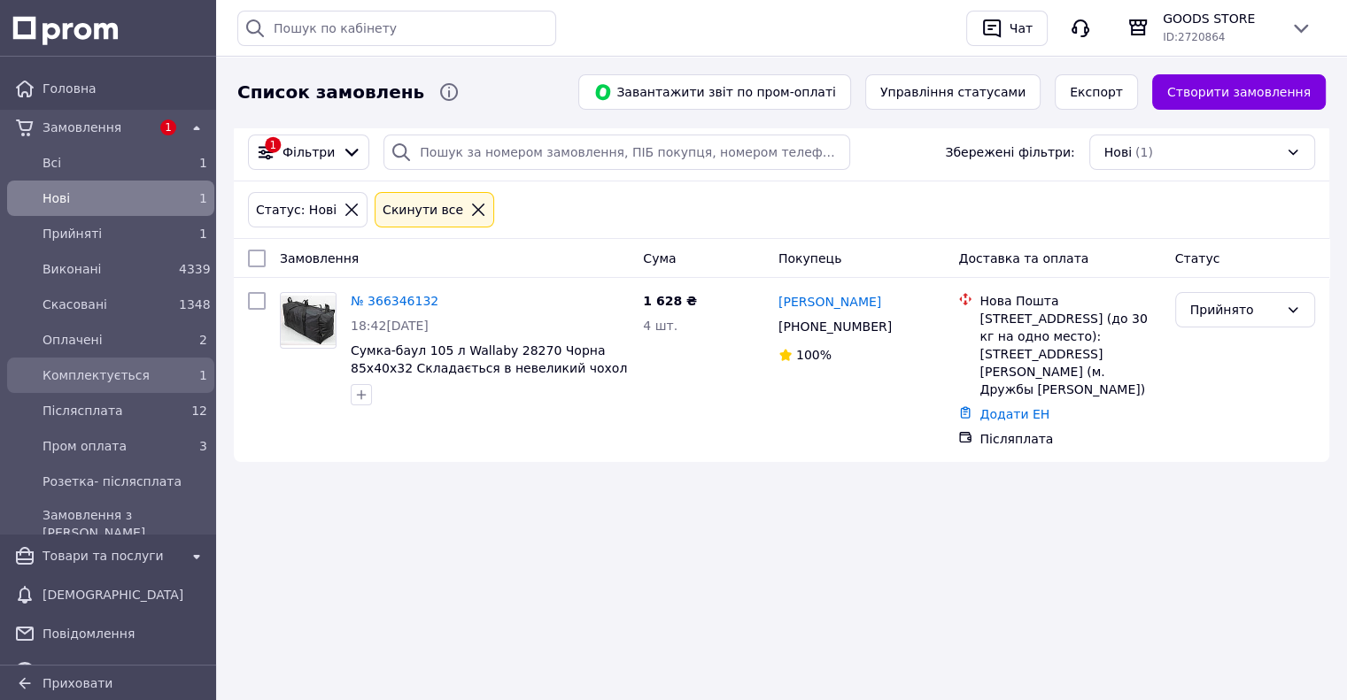
click at [135, 361] on div "Комплектується 1" at bounding box center [111, 375] width 200 height 28
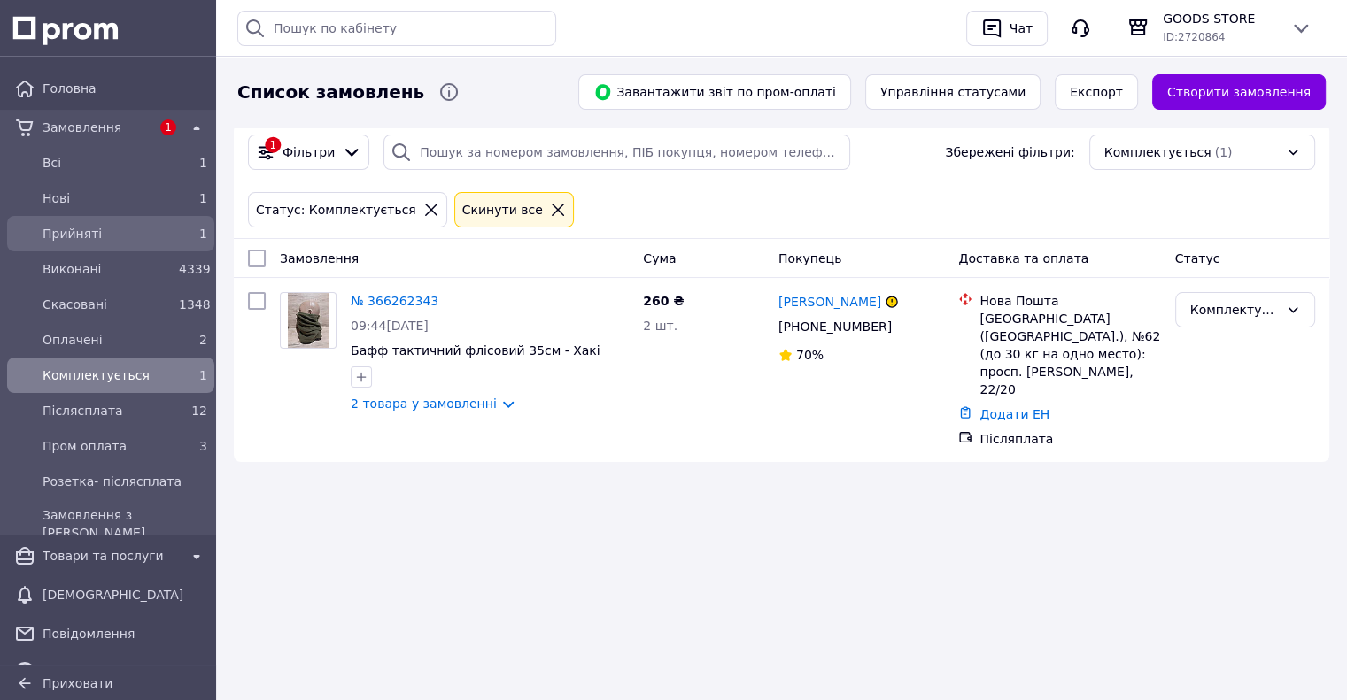
click at [143, 225] on span "Прийняті" at bounding box center [106, 234] width 129 height 18
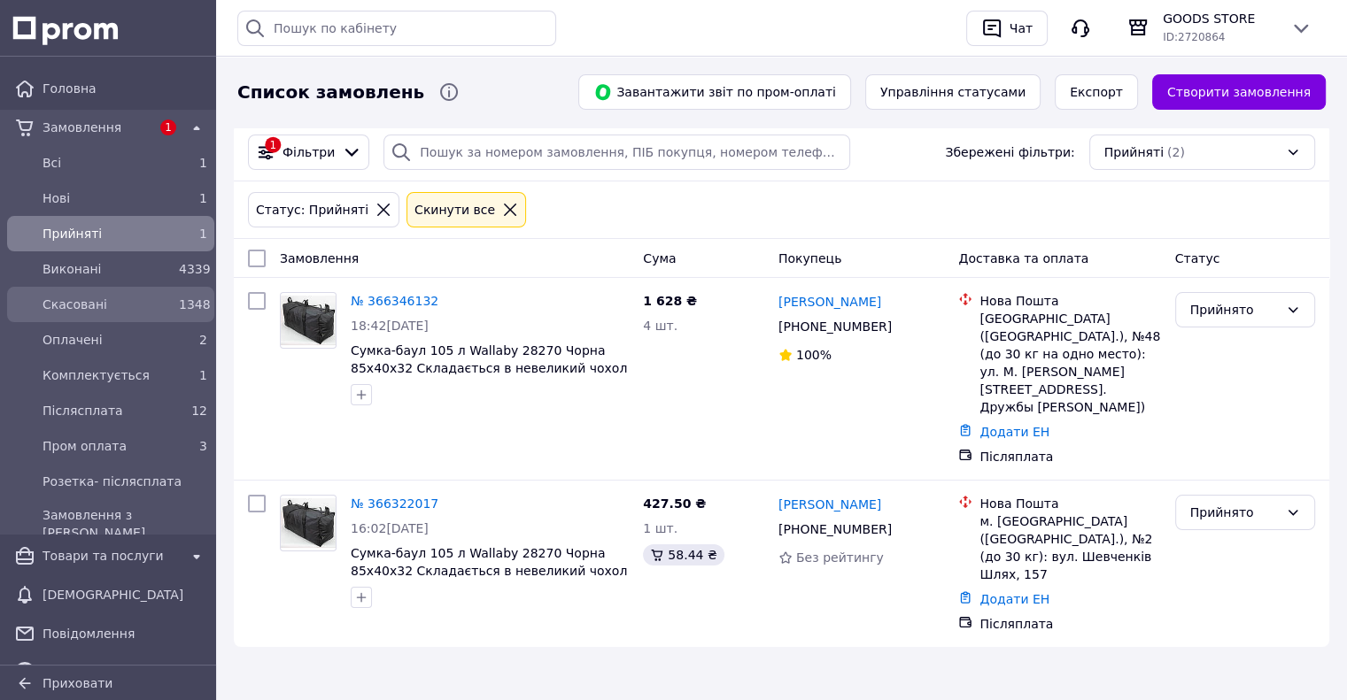
click at [120, 320] on link "Скасовані 1348" at bounding box center [110, 304] width 221 height 35
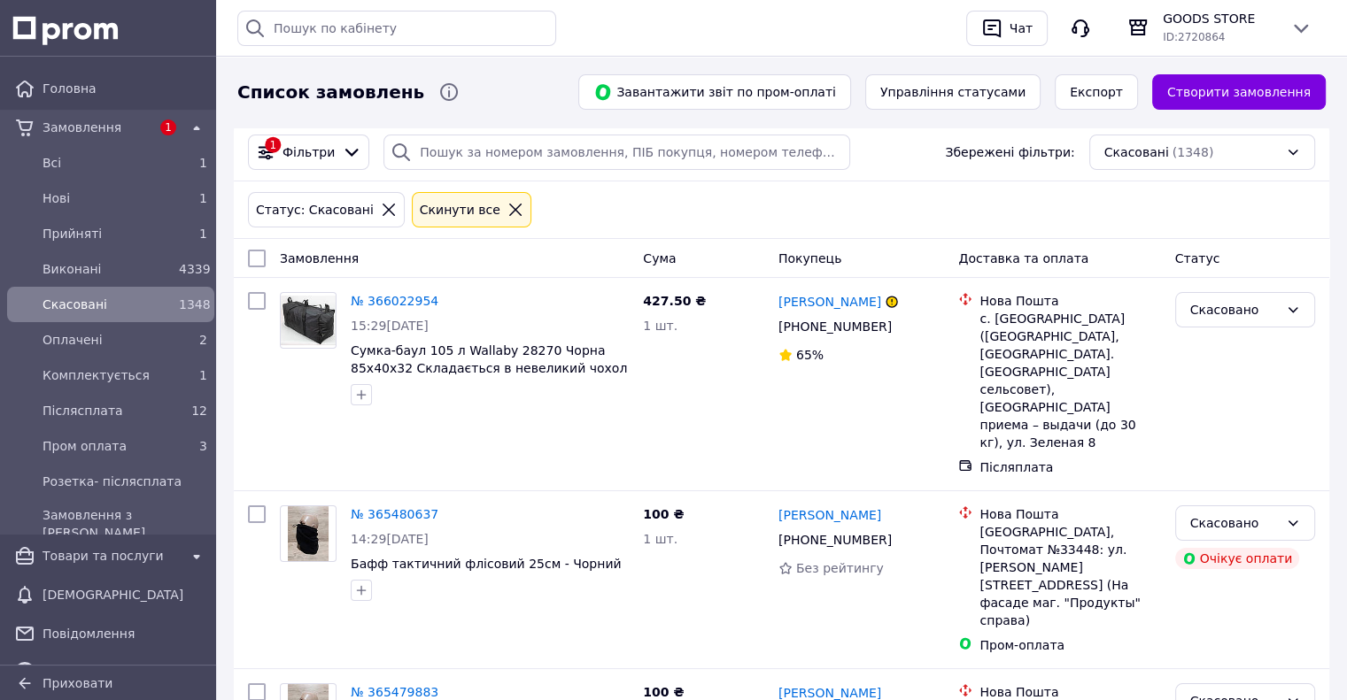
click at [112, 275] on span "Виконані" at bounding box center [106, 269] width 129 height 18
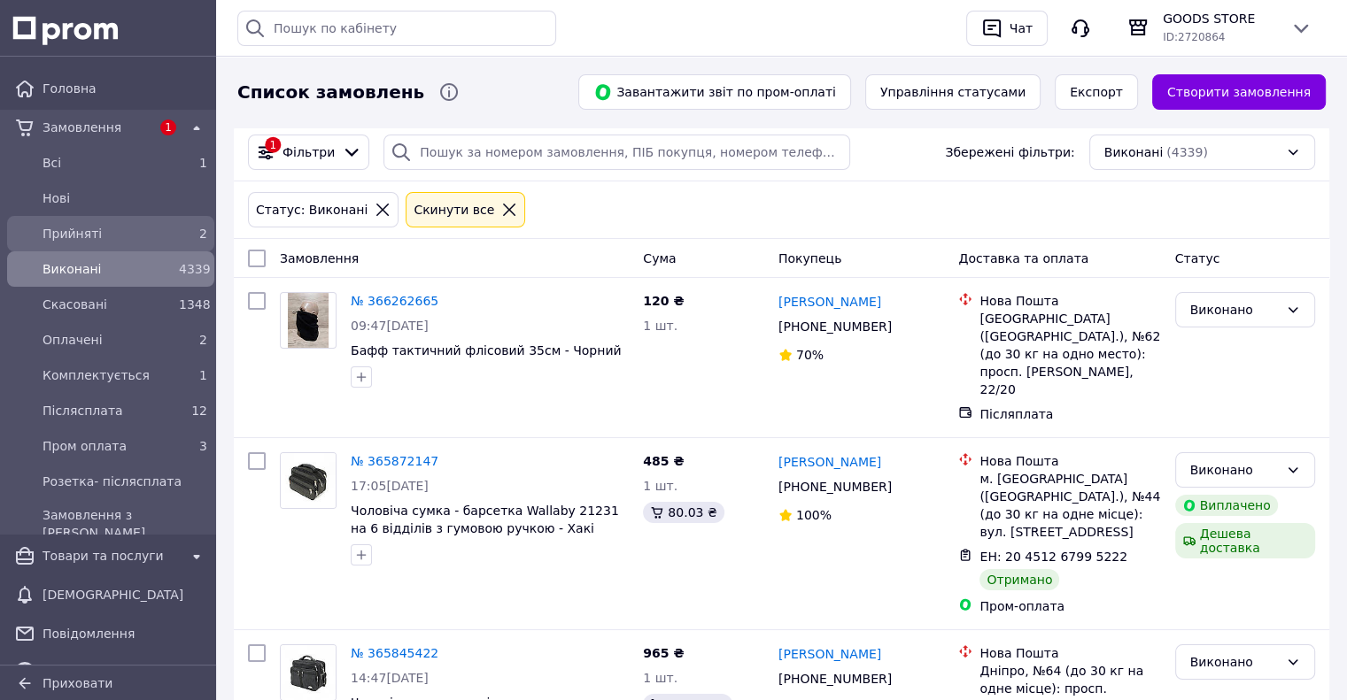
click at [187, 236] on div "2" at bounding box center [193, 234] width 28 height 18
